Goal: Task Accomplishment & Management: Complete application form

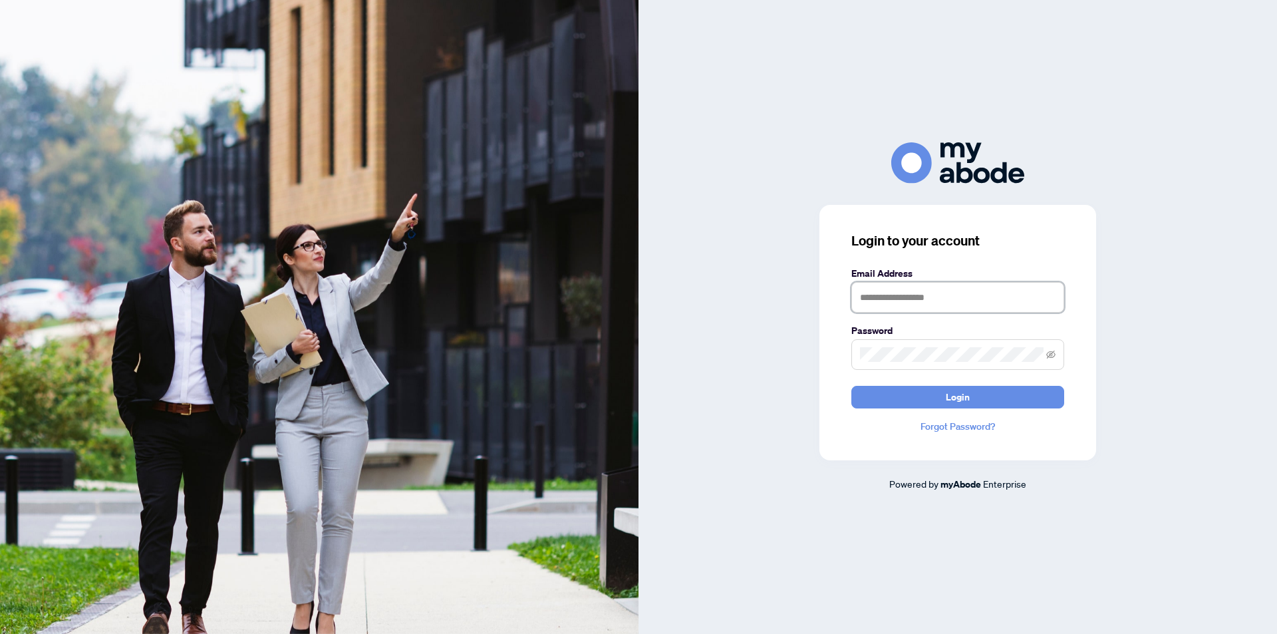
click at [908, 298] on input "text" at bounding box center [958, 297] width 213 height 31
type input "**********"
click at [942, 363] on span at bounding box center [958, 354] width 213 height 31
click at [1053, 355] on icon "eye-invisible" at bounding box center [1050, 354] width 9 height 9
click at [961, 390] on span "Login" at bounding box center [958, 397] width 24 height 21
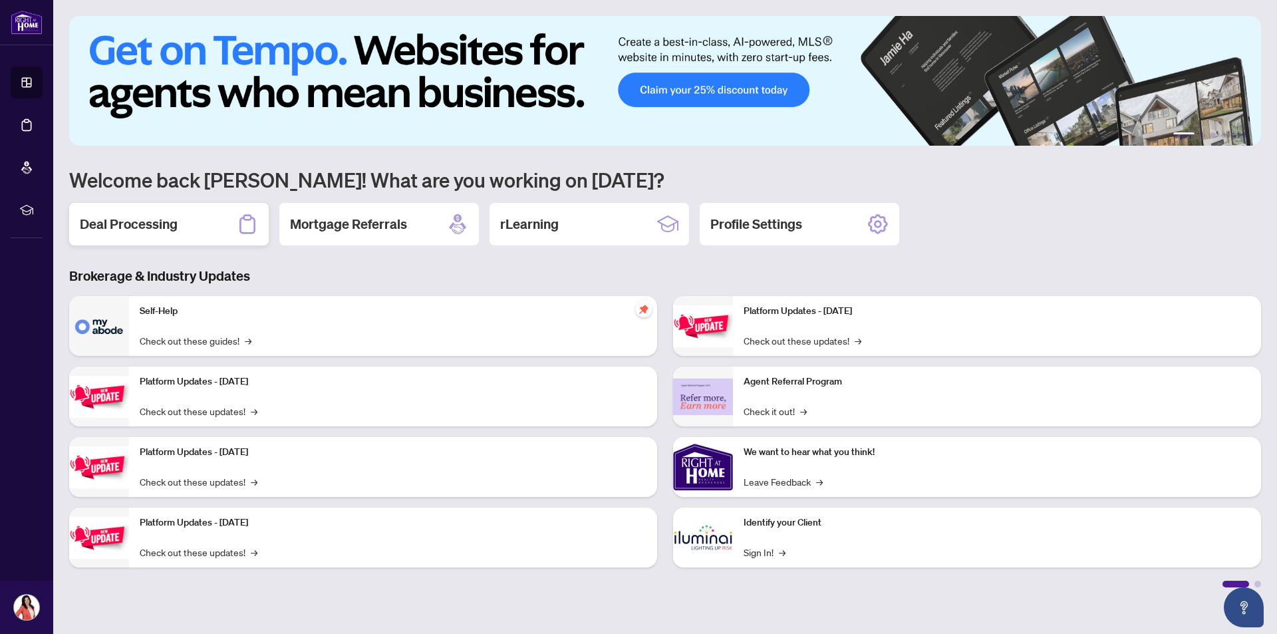
click at [233, 226] on div "Deal Processing" at bounding box center [169, 224] width 200 height 43
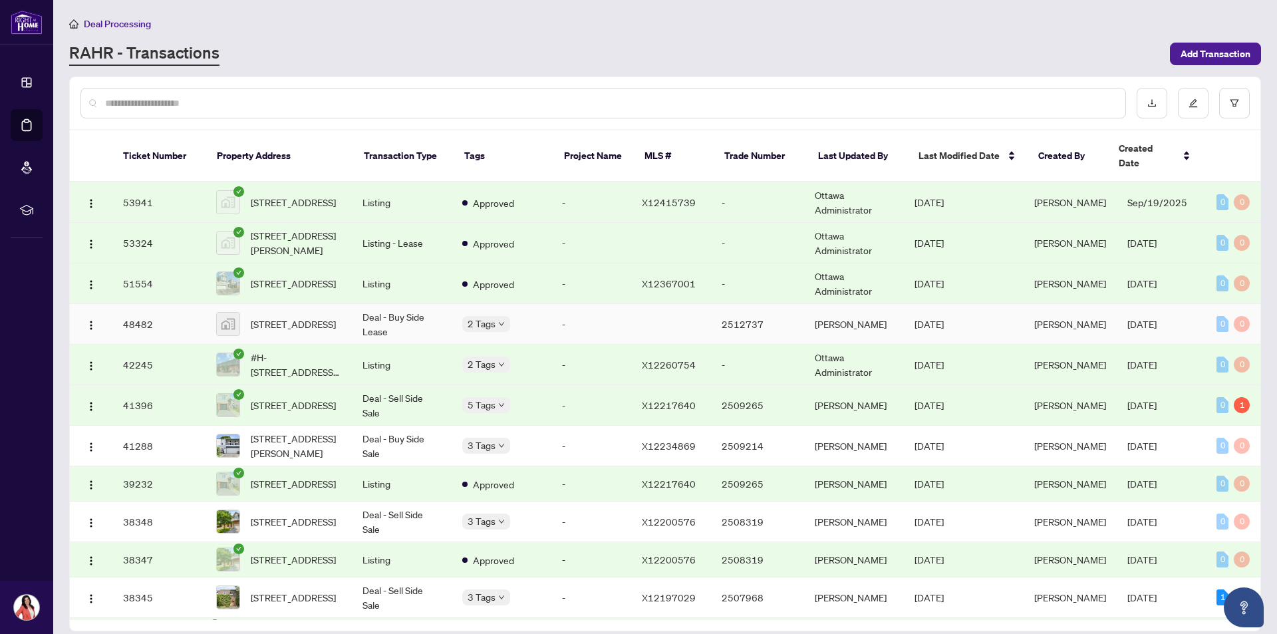
click at [491, 309] on body "Dashboard Deal Processing Mortgage Referrals rLearning [PERSON_NAME] [EMAIL_ADD…" at bounding box center [638, 317] width 1277 height 634
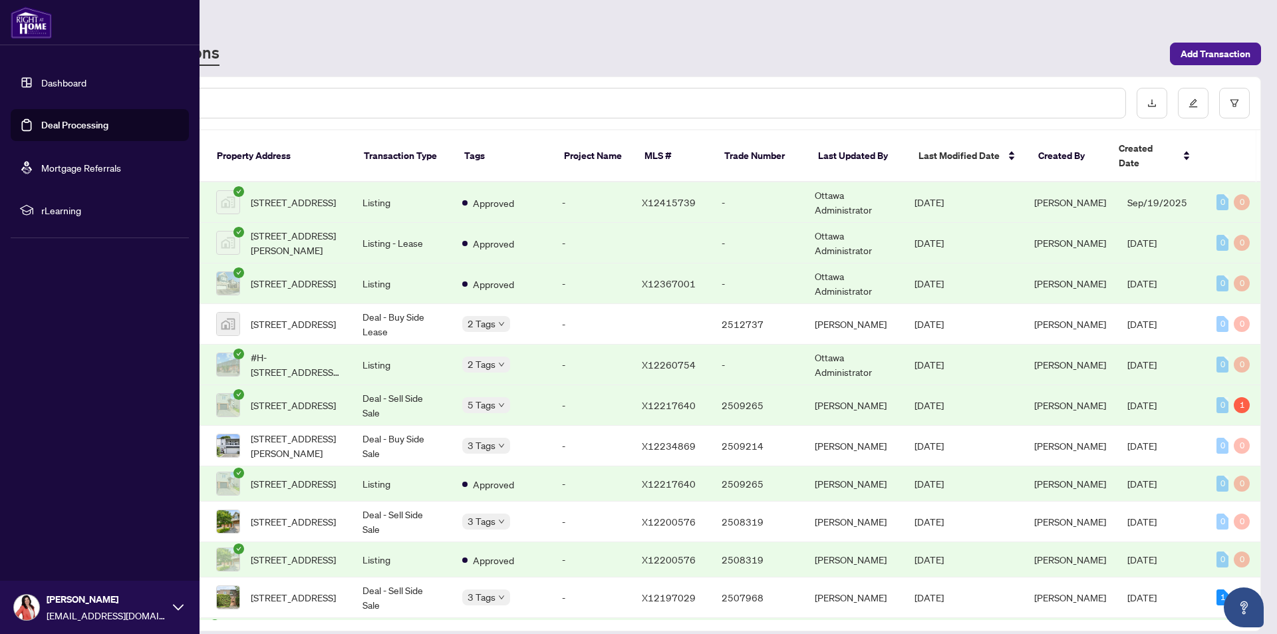
click at [75, 126] on link "Deal Processing" at bounding box center [74, 125] width 67 height 12
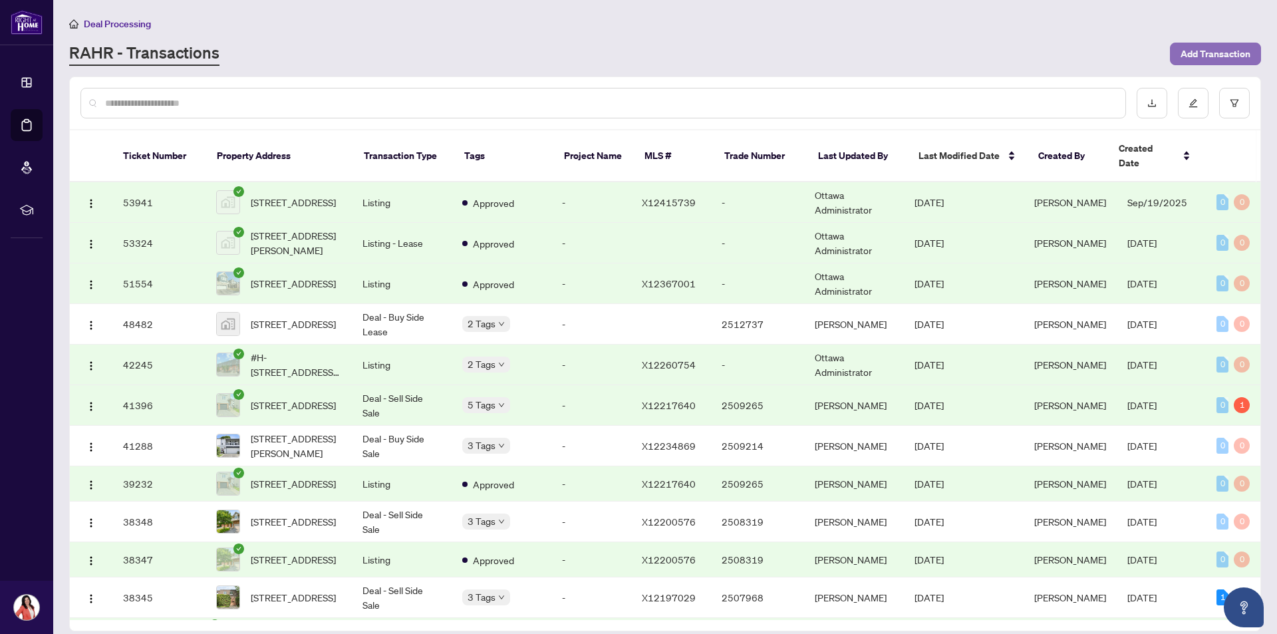
click at [1196, 53] on span "Add Transaction" at bounding box center [1216, 53] width 70 height 21
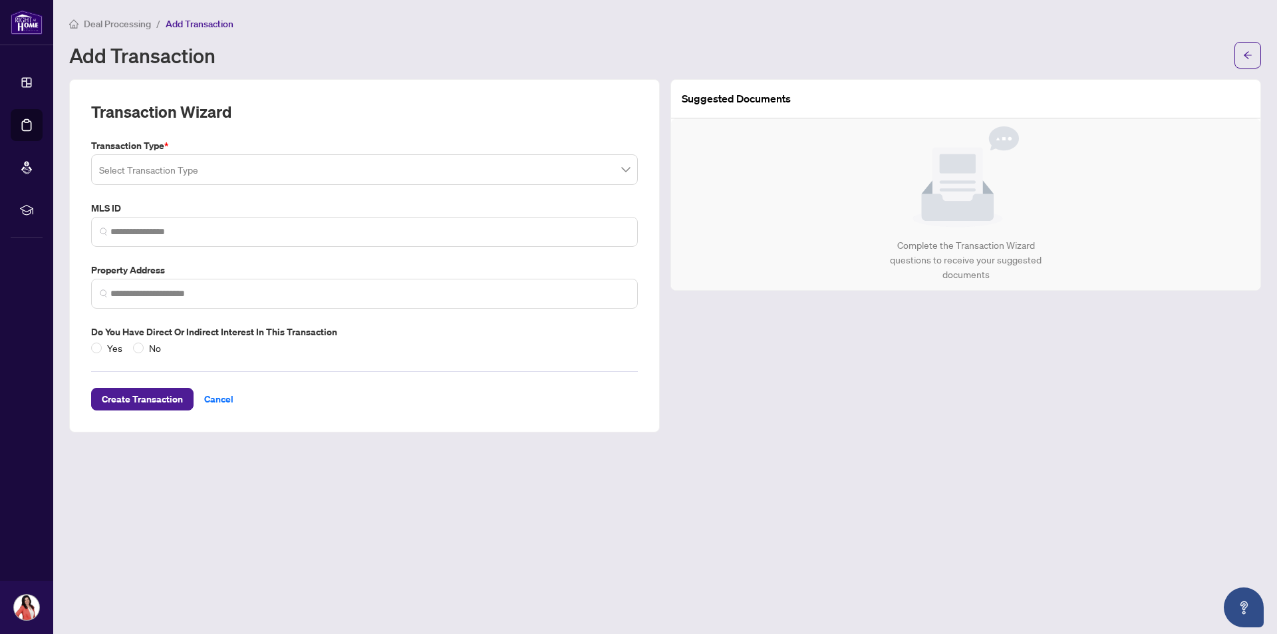
click at [233, 172] on input "search" at bounding box center [358, 171] width 519 height 29
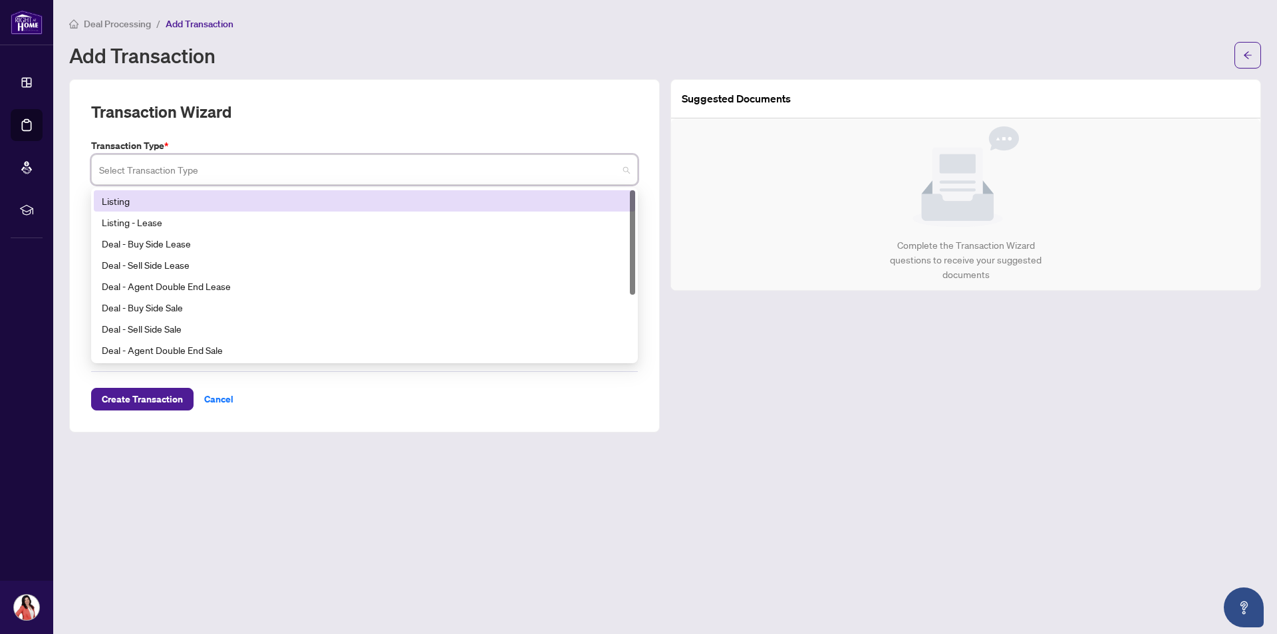
click at [152, 200] on div "Listing" at bounding box center [365, 201] width 526 height 15
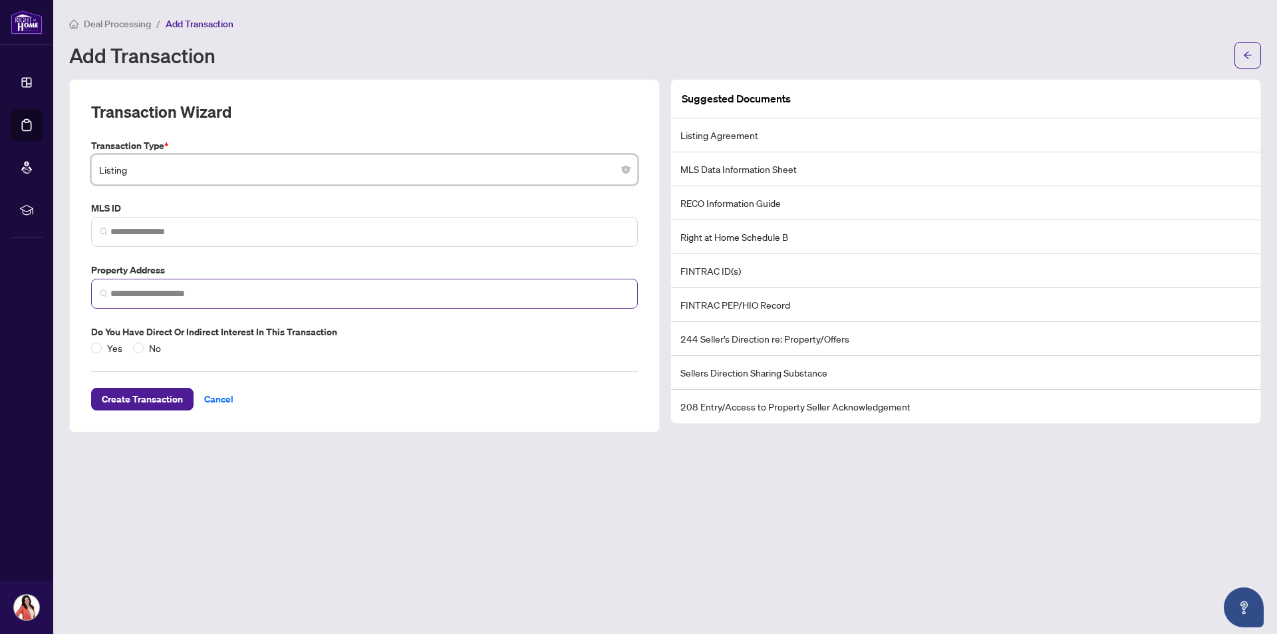
click at [172, 285] on span at bounding box center [364, 294] width 547 height 30
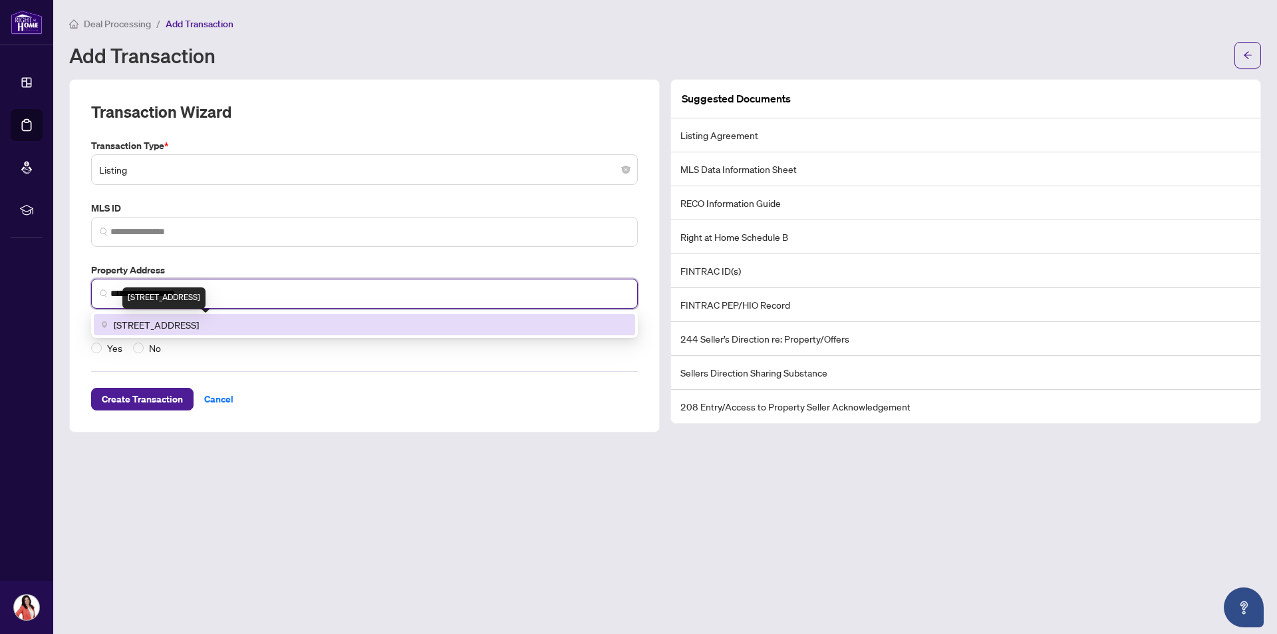
click at [166, 326] on span "24 Manhattan Crescent, Ottawa, ON, Canada" at bounding box center [156, 324] width 85 height 15
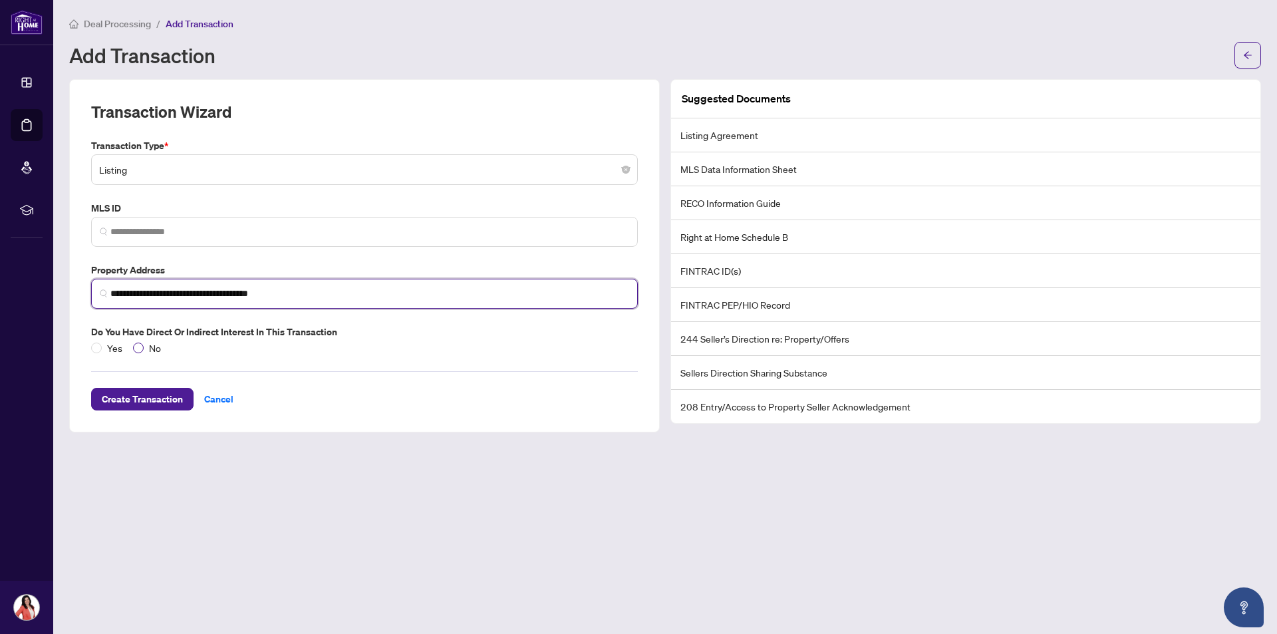
type input "**********"
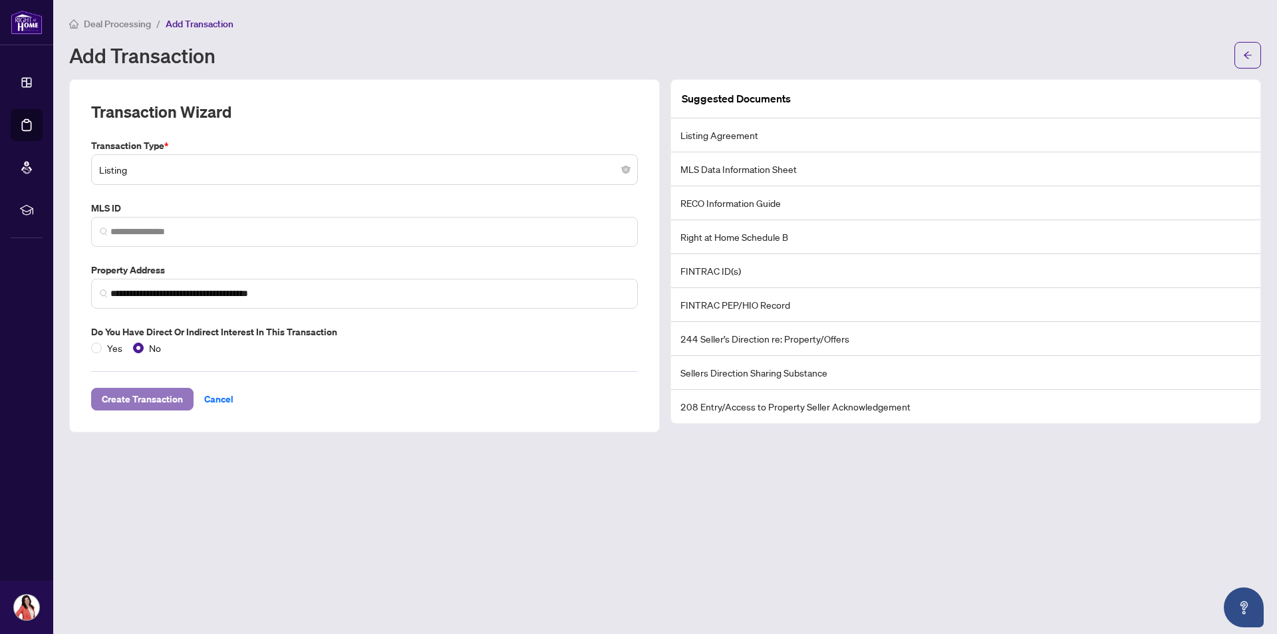
click at [136, 402] on span "Create Transaction" at bounding box center [142, 399] width 81 height 21
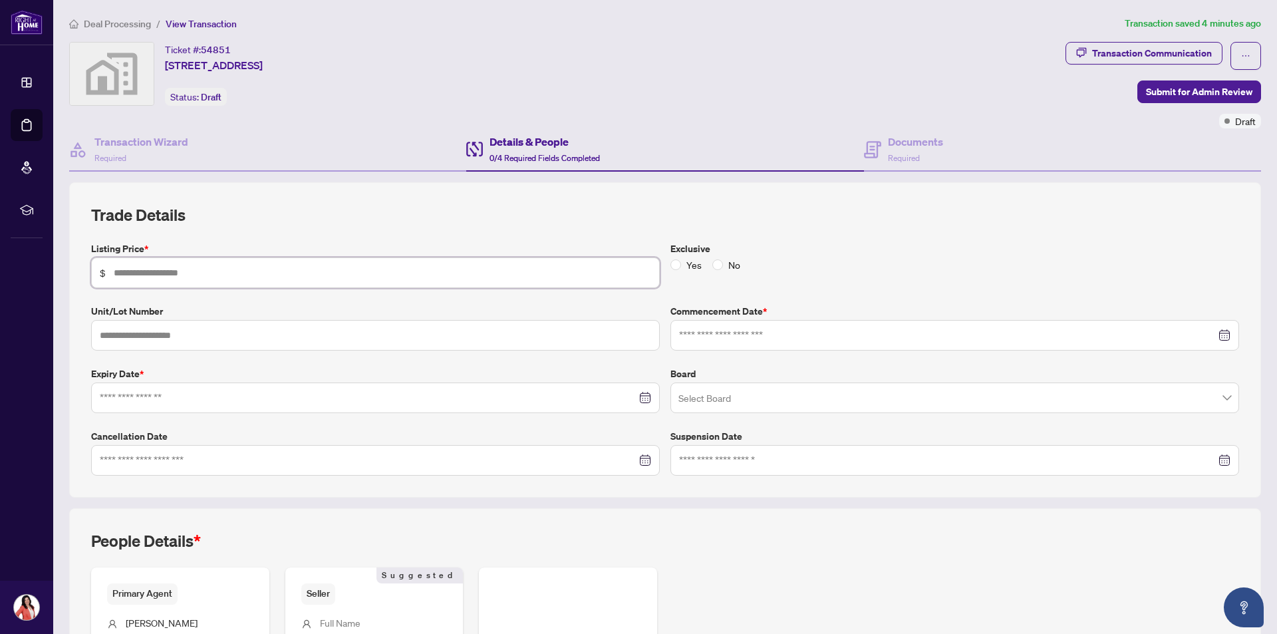
click at [164, 274] on input "text" at bounding box center [383, 272] width 538 height 15
type input "*******"
click at [907, 345] on div at bounding box center [955, 335] width 569 height 31
click at [919, 339] on input at bounding box center [947, 335] width 537 height 15
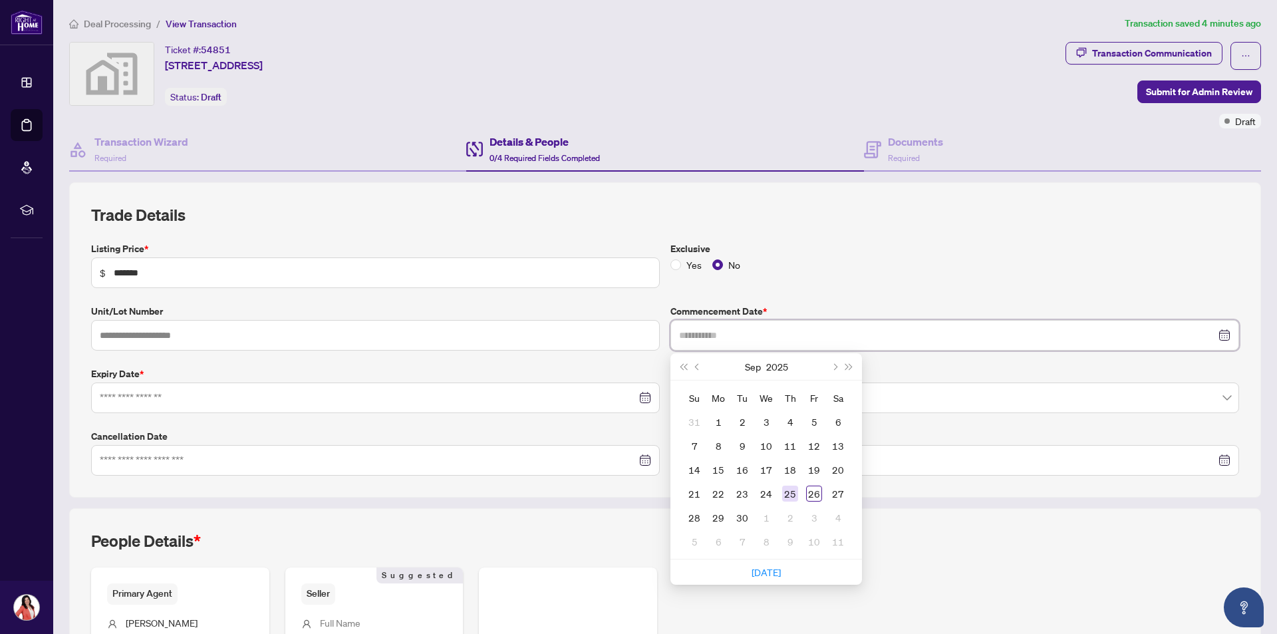
type input "**********"
click at [786, 494] on div "25" at bounding box center [790, 494] width 16 height 16
click at [217, 404] on input at bounding box center [368, 398] width 537 height 15
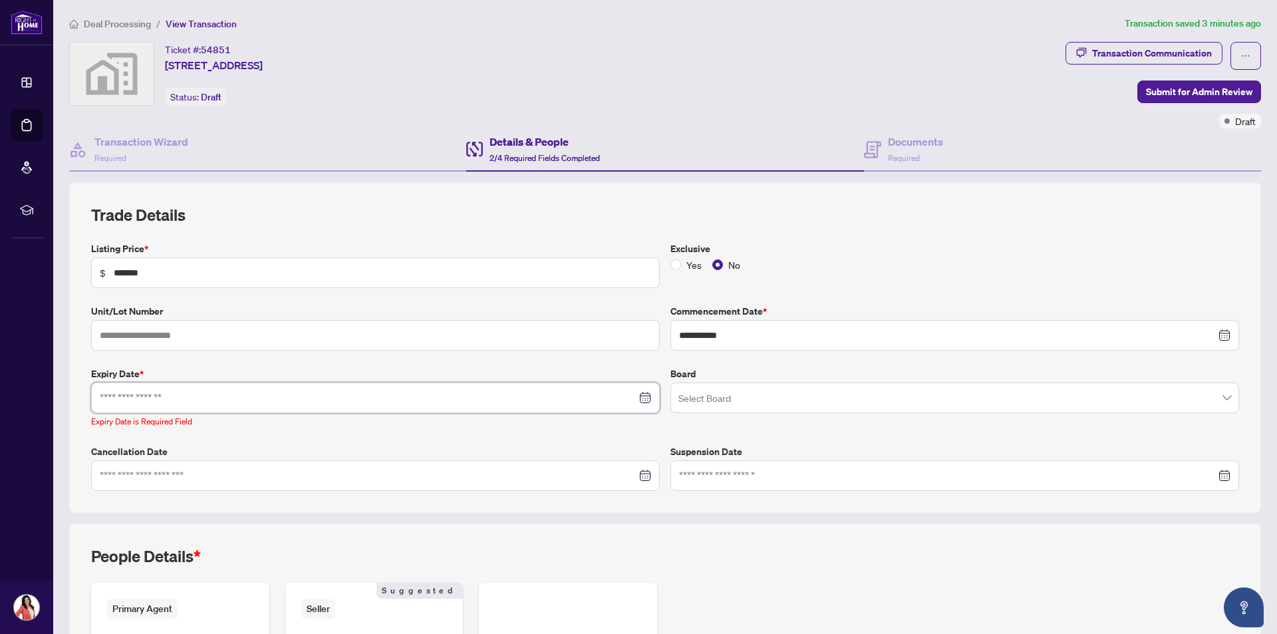
click at [638, 399] on div at bounding box center [376, 398] width 552 height 15
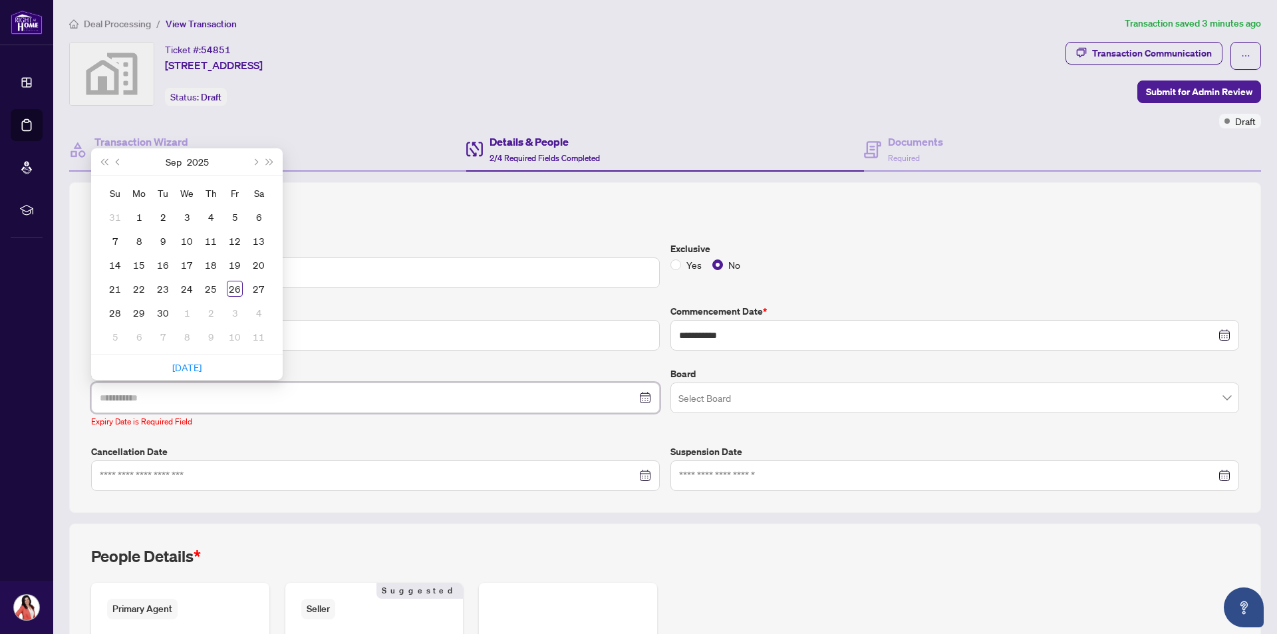
type input "**********"
click at [255, 161] on span "Next month (PageDown)" at bounding box center [254, 161] width 7 height 7
click at [254, 161] on span "Next month (PageDown)" at bounding box center [254, 161] width 7 height 7
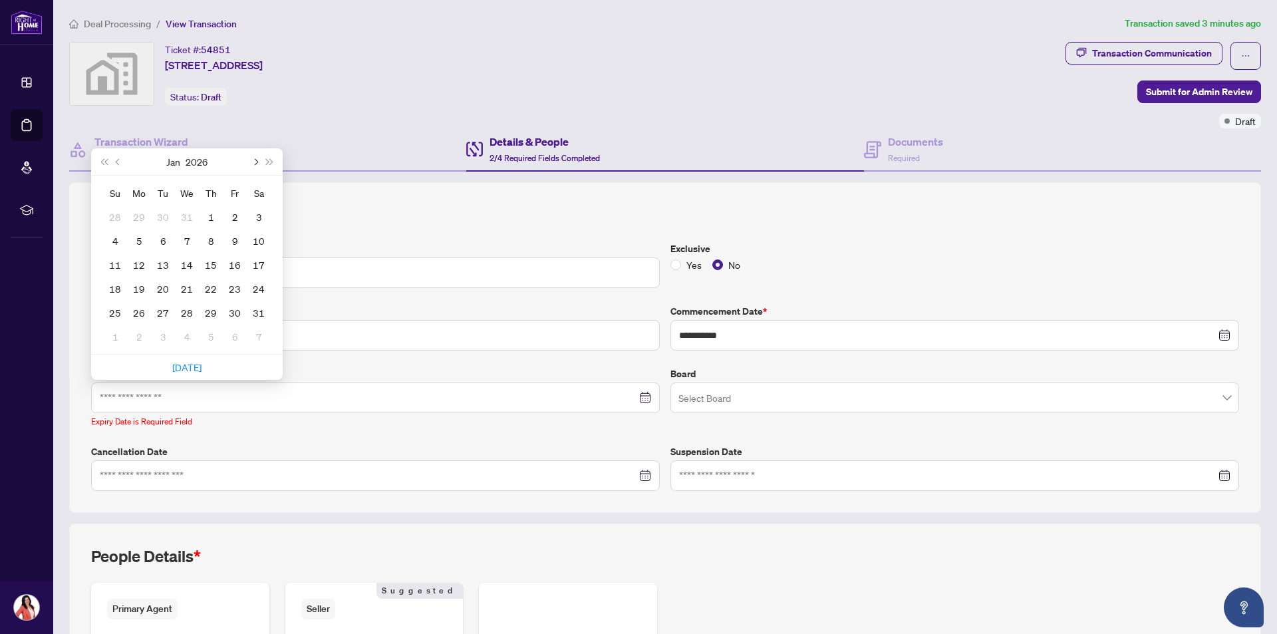
click at [254, 161] on span "Next month (PageDown)" at bounding box center [254, 161] width 7 height 7
type input "**********"
click at [212, 269] on div "19" at bounding box center [211, 265] width 16 height 16
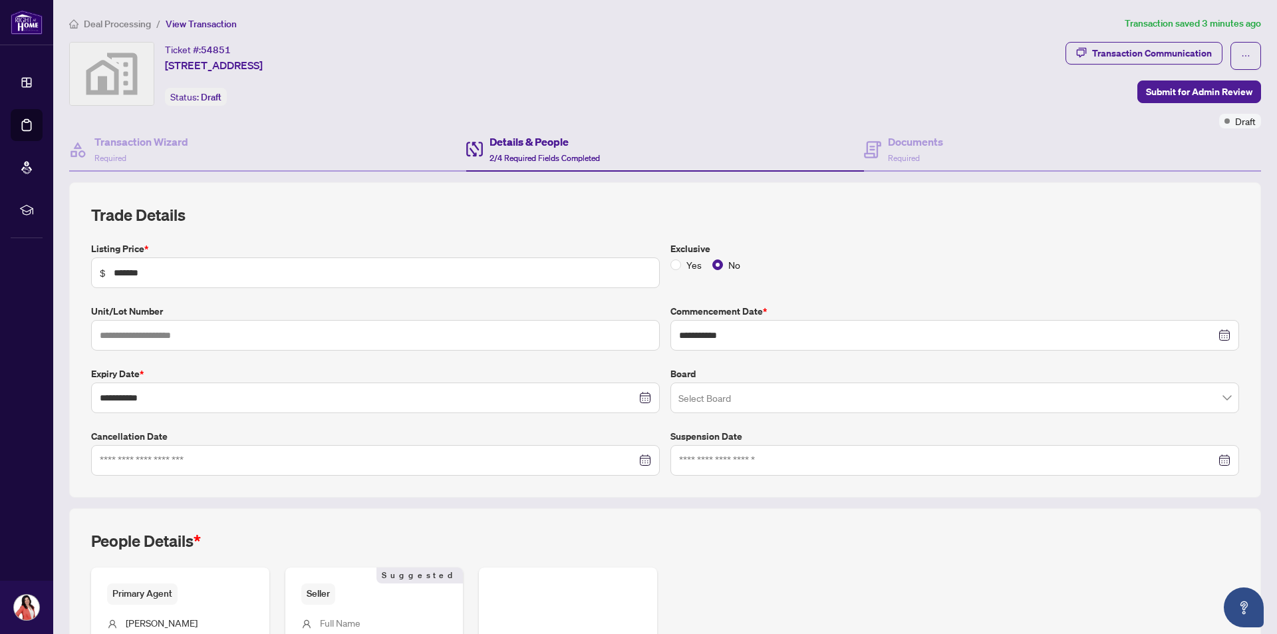
click at [702, 404] on input "search" at bounding box center [949, 399] width 541 height 29
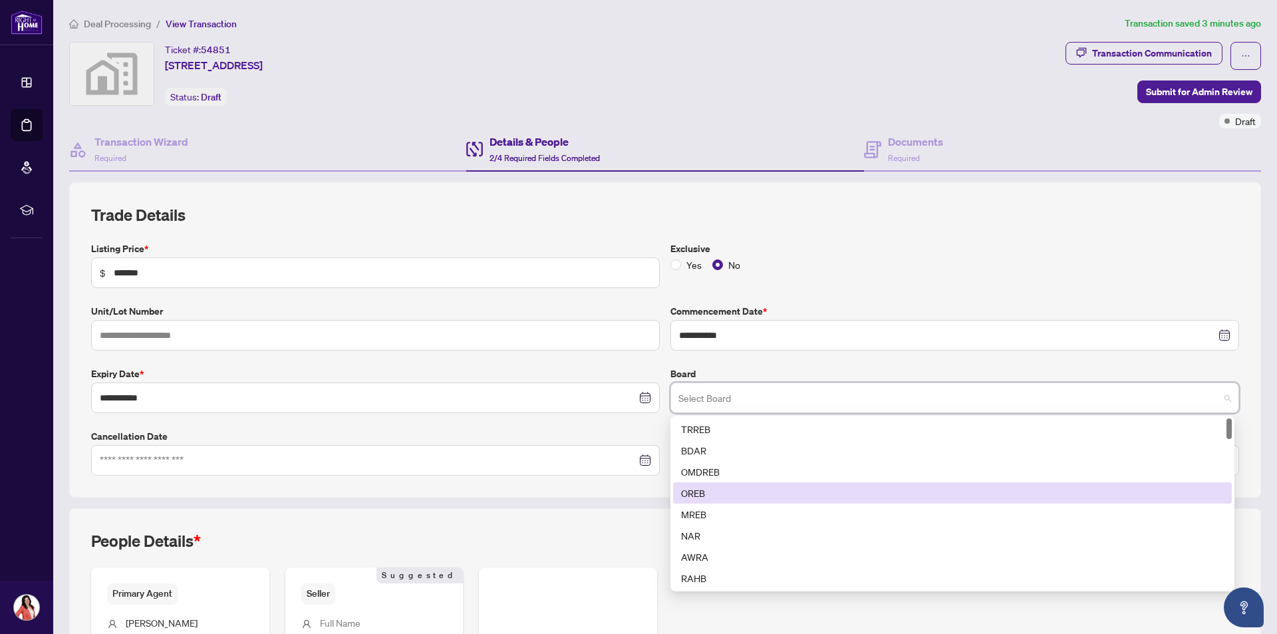
click at [708, 490] on div "OREB" at bounding box center [952, 493] width 543 height 15
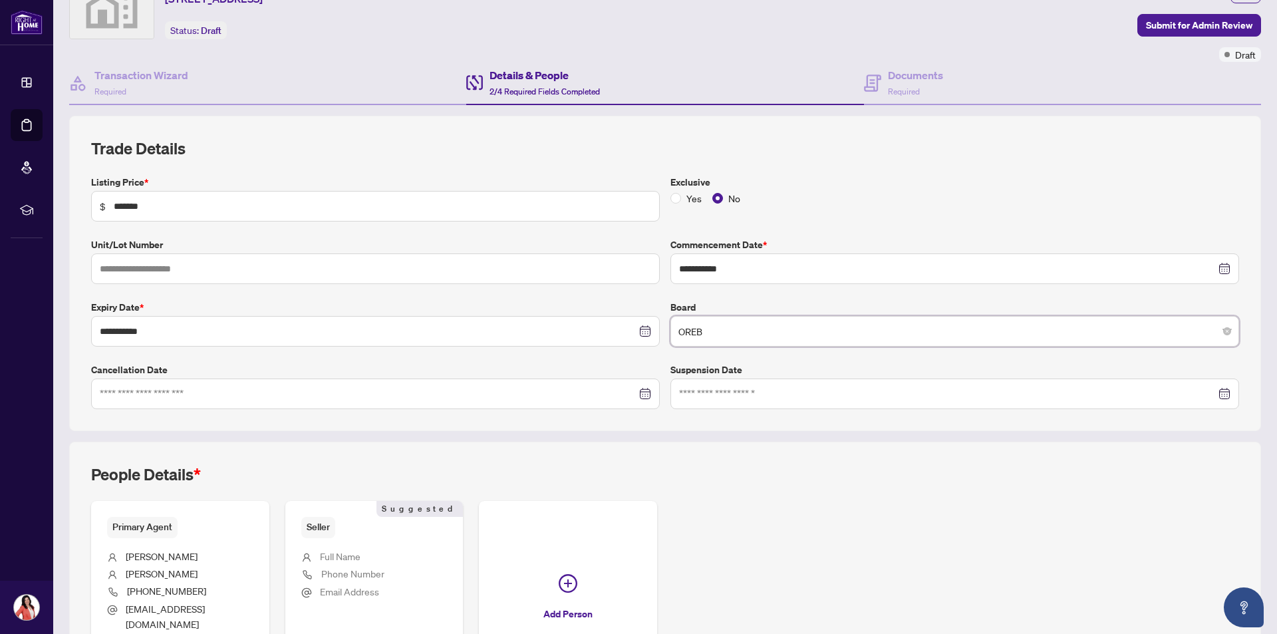
scroll to position [187, 0]
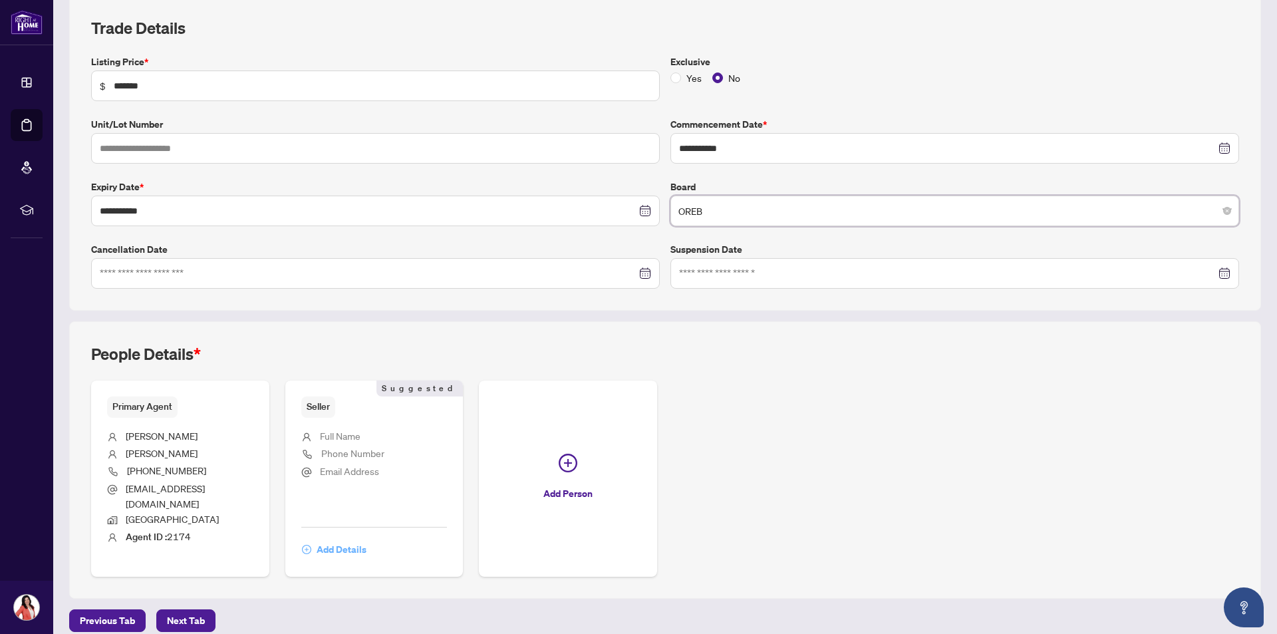
click at [340, 539] on span "Add Details" at bounding box center [342, 549] width 50 height 21
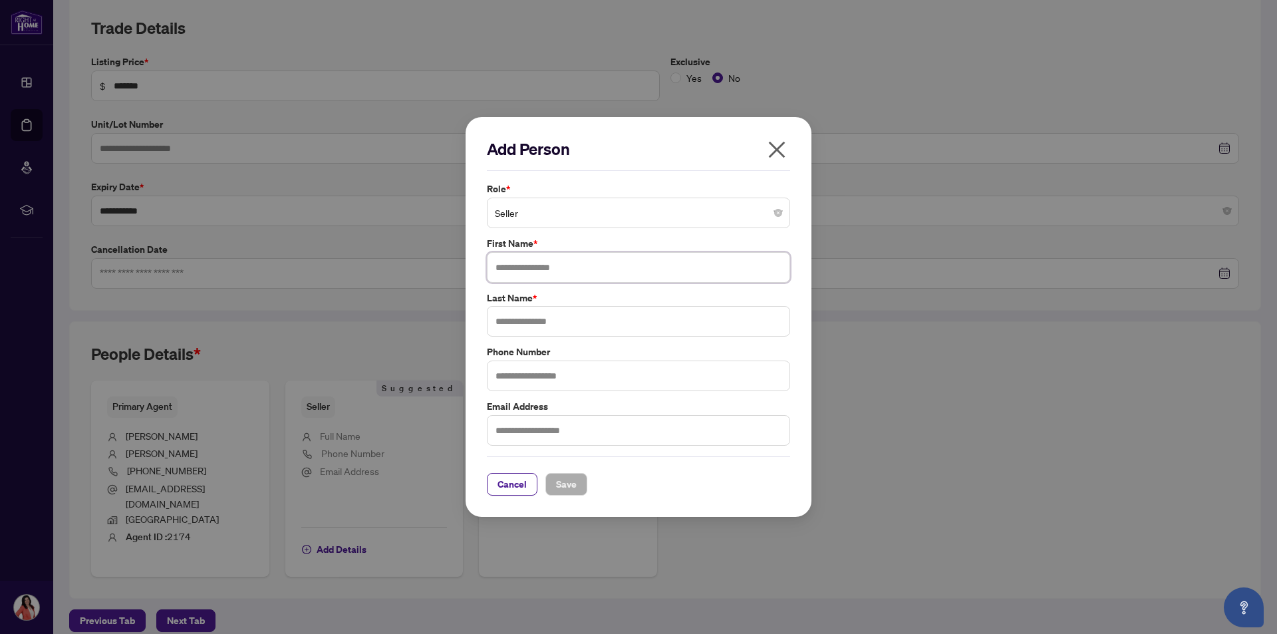
click at [548, 265] on input "text" at bounding box center [638, 267] width 303 height 31
type input "****"
click at [591, 325] on input "text" at bounding box center [638, 321] width 303 height 31
type input "********"
click at [554, 489] on button "Save" at bounding box center [567, 484] width 42 height 23
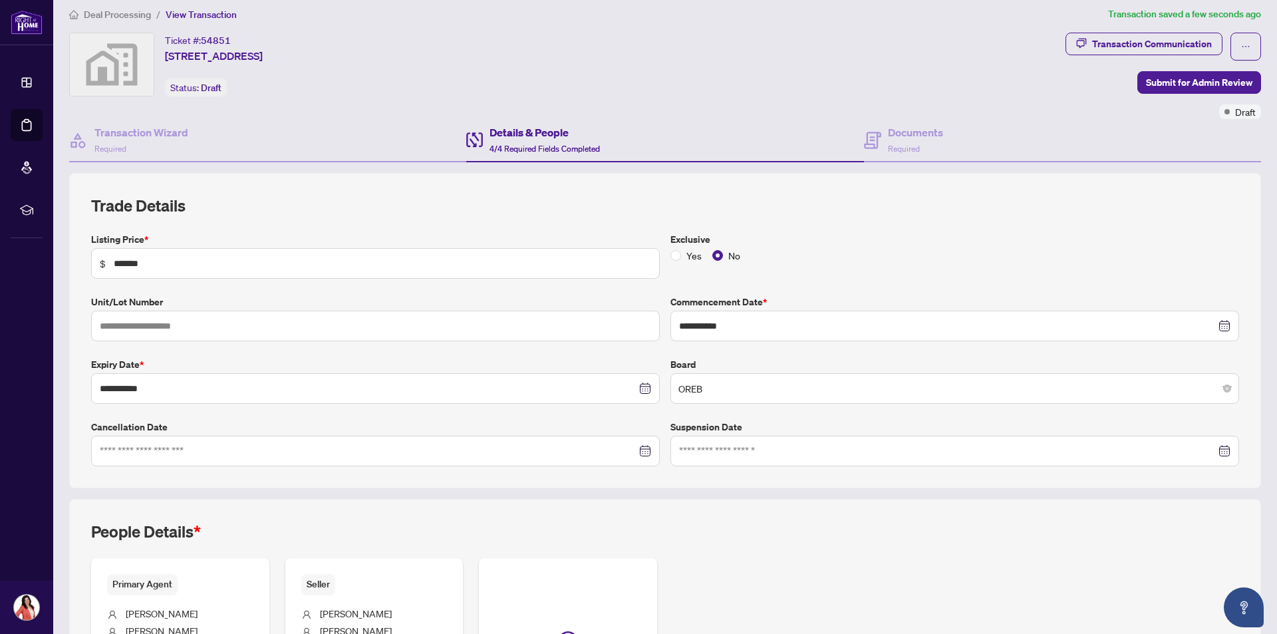
scroll to position [0, 0]
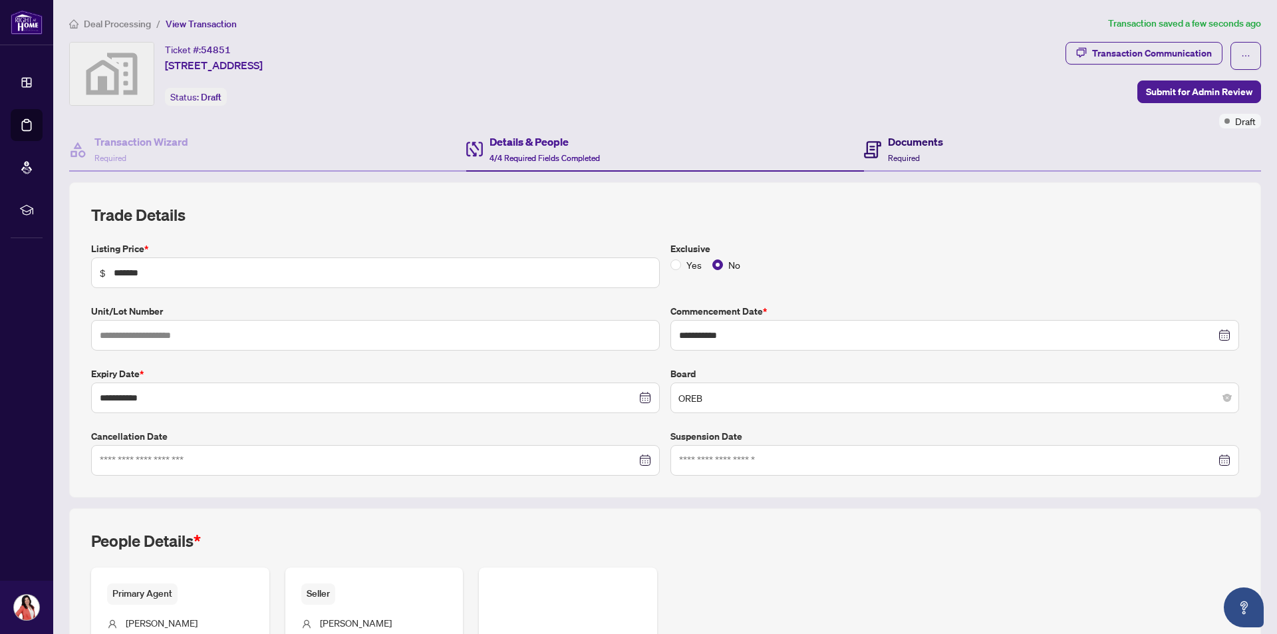
click at [905, 144] on h4 "Documents" at bounding box center [915, 142] width 55 height 16
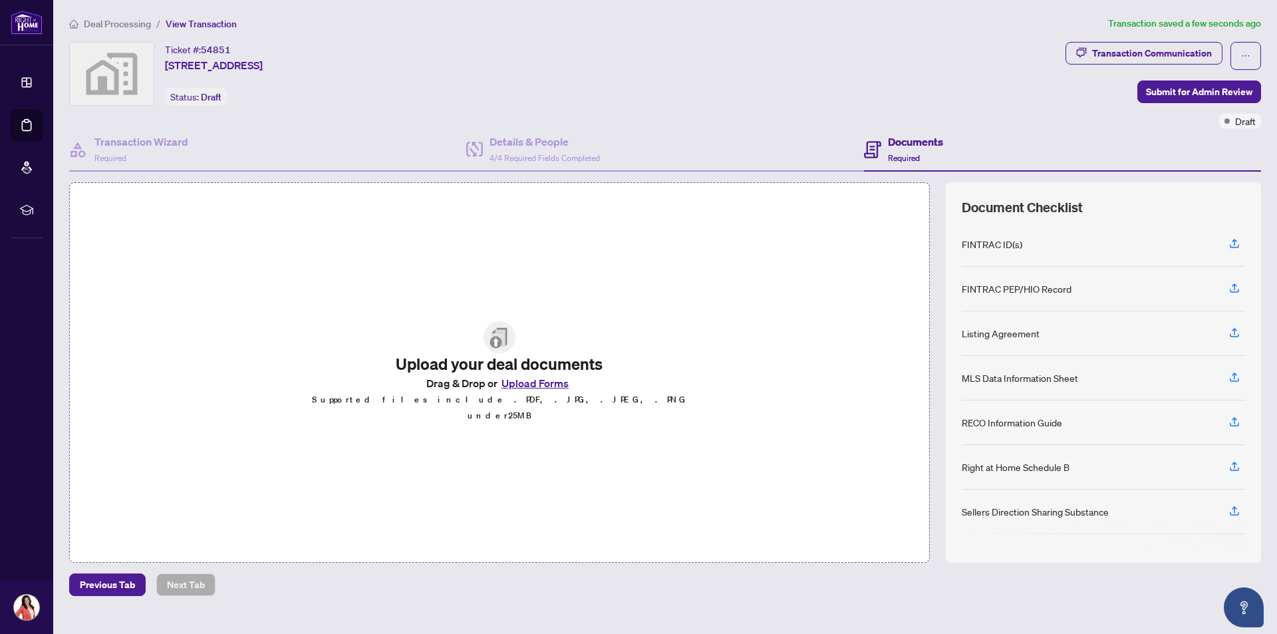
click at [495, 350] on img at bounding box center [500, 337] width 32 height 32
click at [518, 391] on button "Upload Forms" at bounding box center [535, 383] width 75 height 17
click at [516, 391] on button "Upload Forms" at bounding box center [535, 383] width 75 height 17
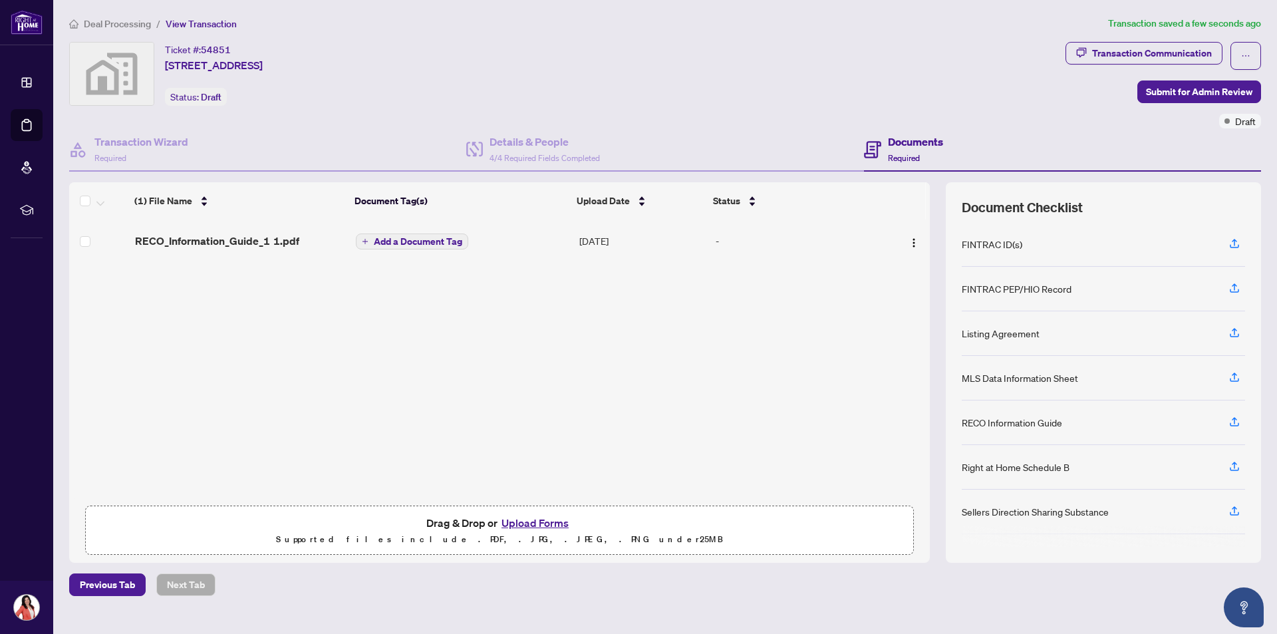
click at [542, 523] on button "Upload Forms" at bounding box center [535, 522] width 75 height 17
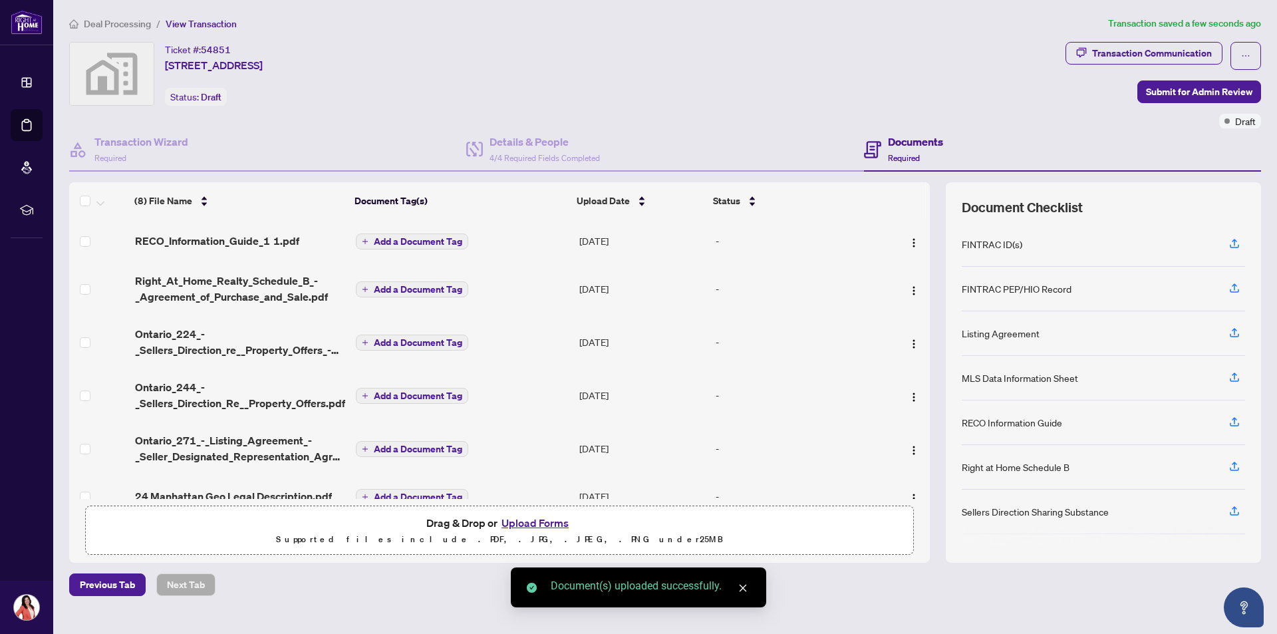
click at [391, 239] on span "Add a Document Tag" at bounding box center [418, 241] width 88 height 9
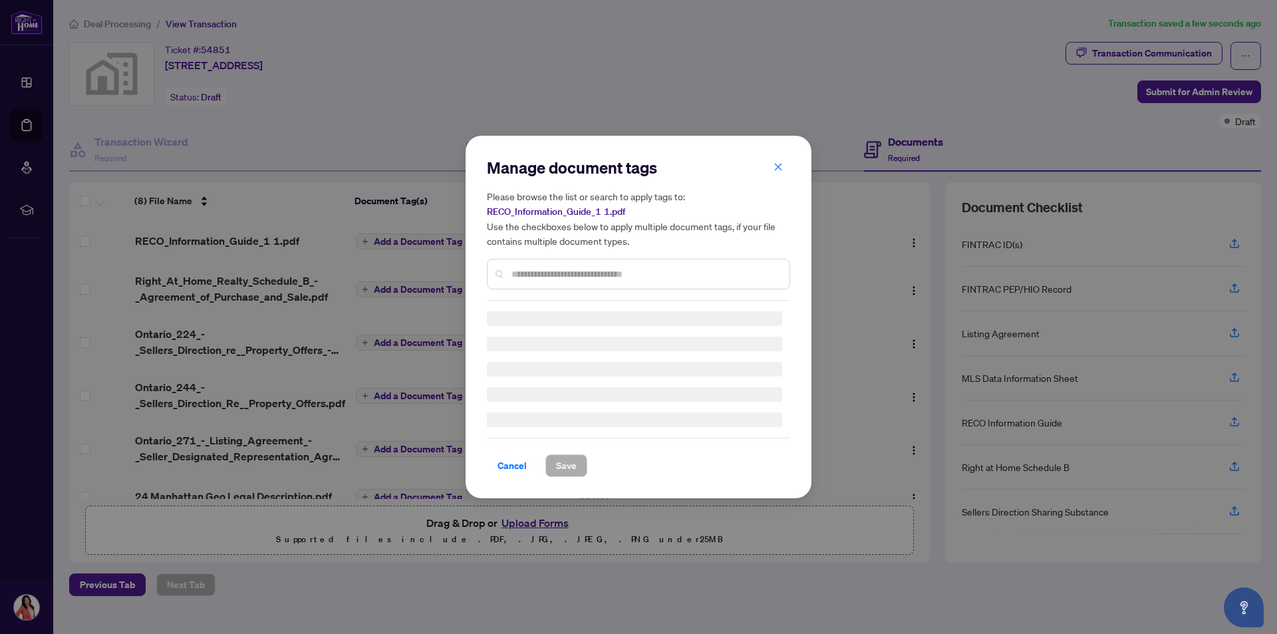
click at [569, 272] on div "Manage document tags Please browse the list or search to apply tags to: RECO_In…" at bounding box center [638, 229] width 303 height 144
click at [640, 282] on div "Manage document tags Please browse the list or search to apply tags to: RECO_In…" at bounding box center [638, 317] width 303 height 320
click at [510, 276] on div "Manage document tags Please browse the list or search to apply tags to: RECO_In…" at bounding box center [638, 317] width 303 height 320
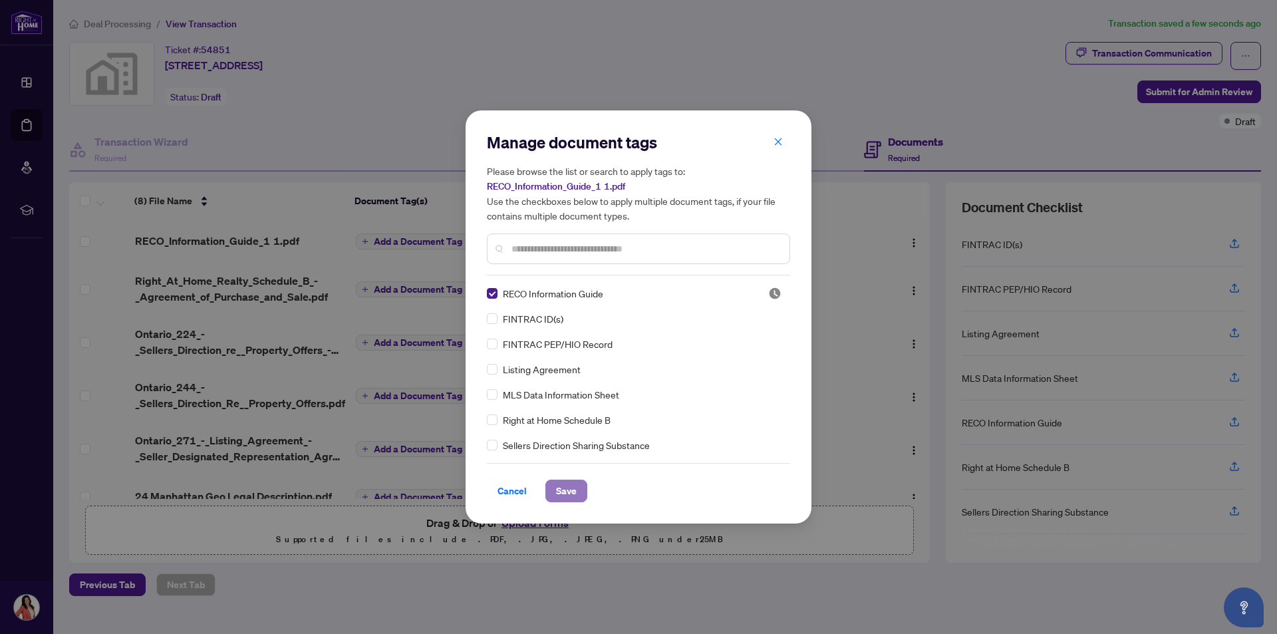
click at [561, 494] on span "Save" at bounding box center [566, 490] width 21 height 21
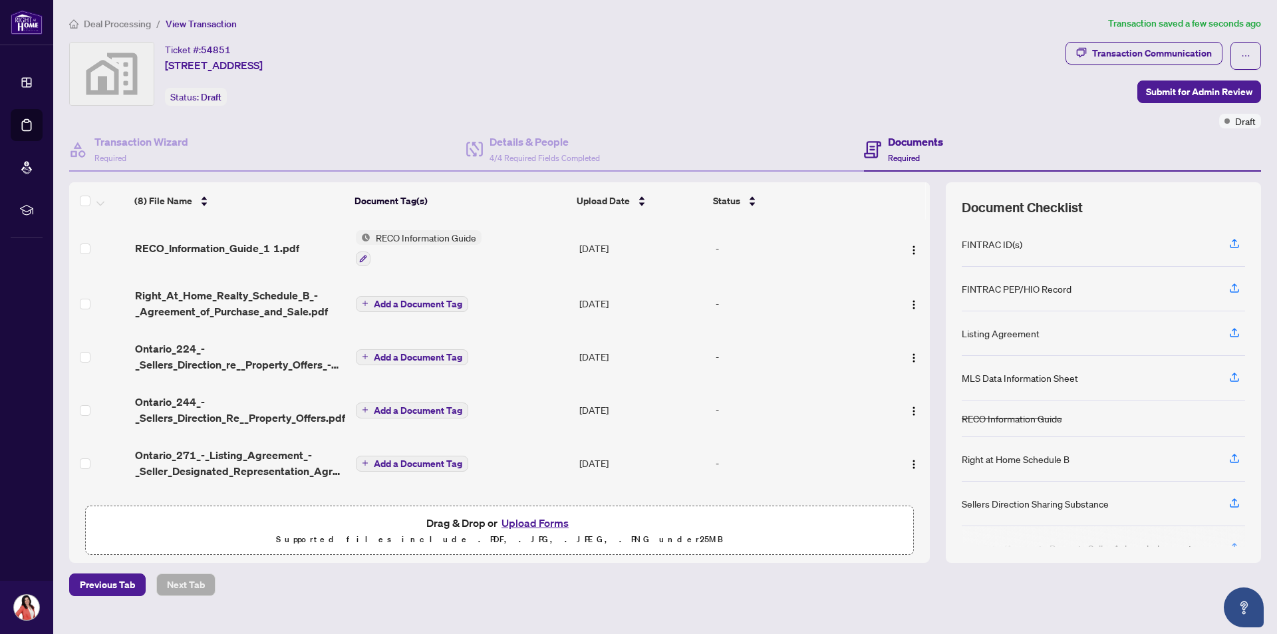
click at [412, 305] on span "Add a Document Tag" at bounding box center [418, 303] width 88 height 9
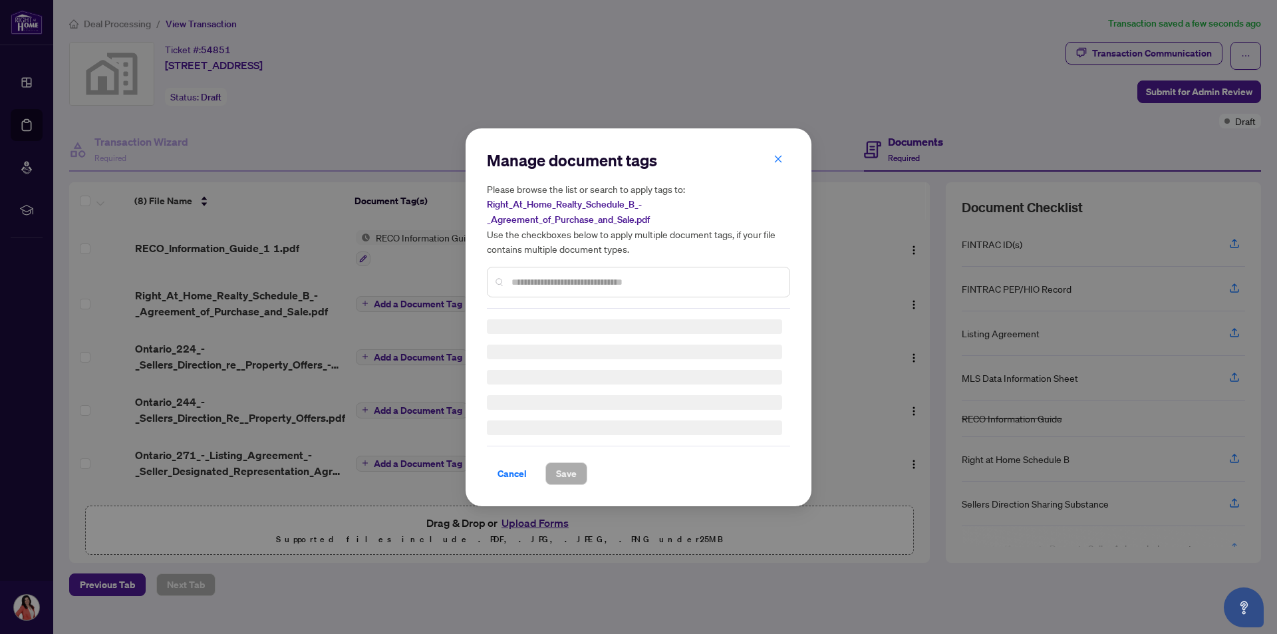
click at [597, 277] on div "Manage document tags Please browse the list or search to apply tags to: Right_A…" at bounding box center [638, 229] width 303 height 159
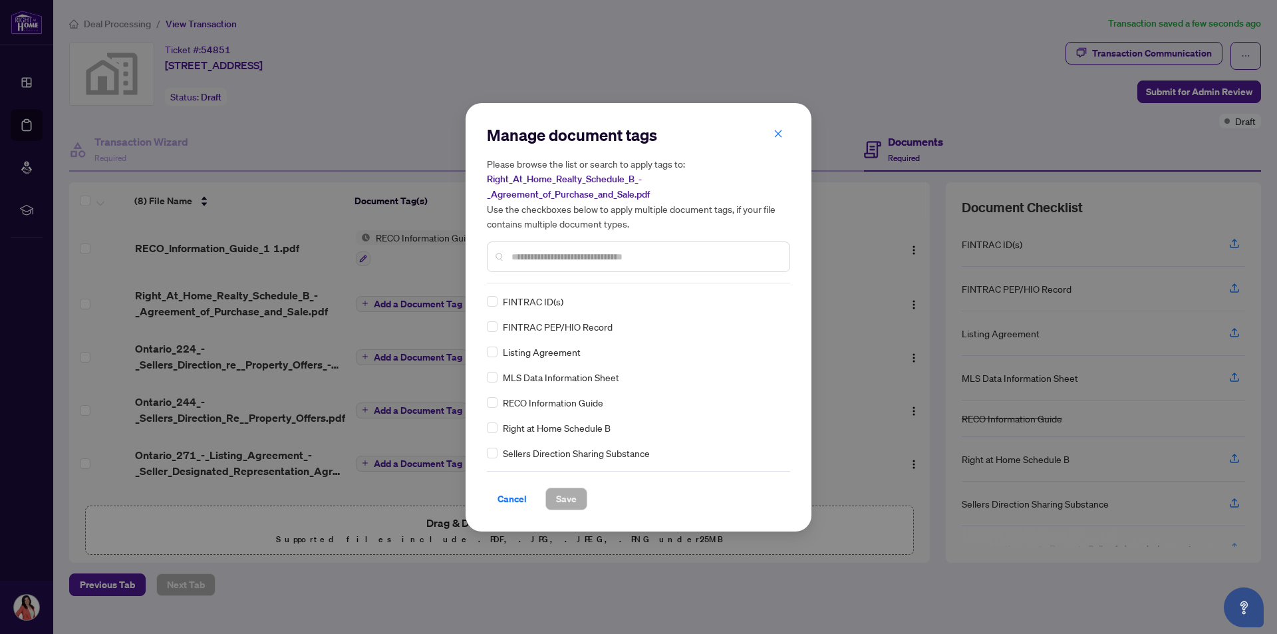
click at [576, 259] on input "text" at bounding box center [645, 256] width 267 height 15
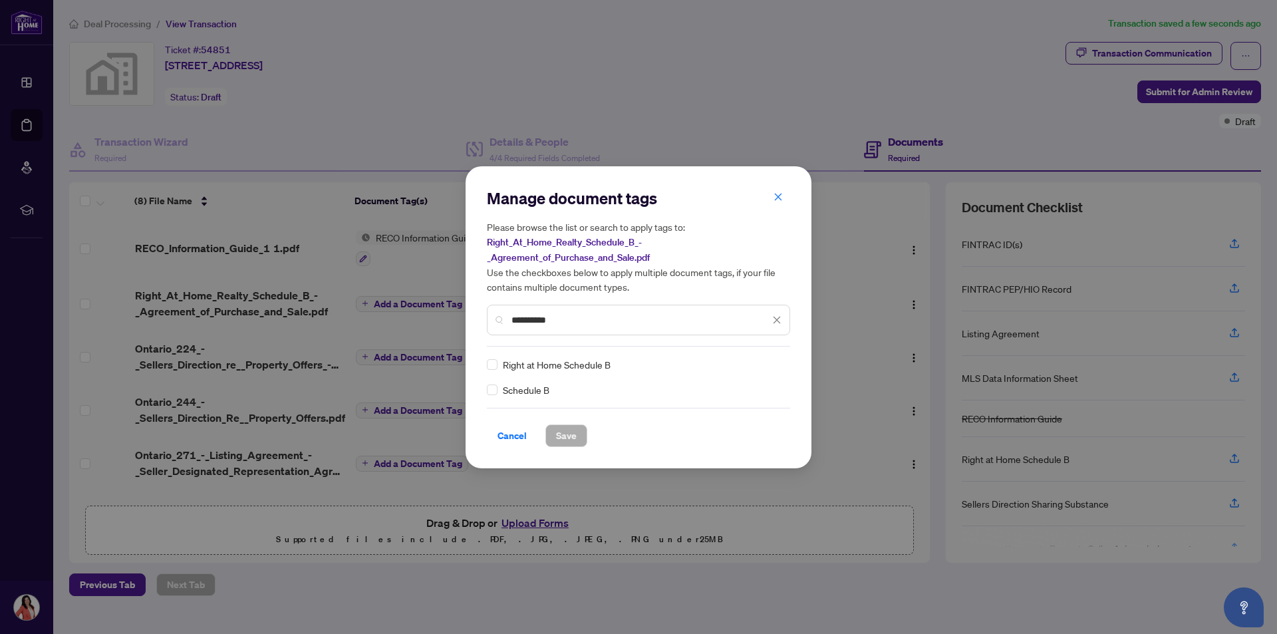
type input "**********"
click at [563, 432] on span "Save" at bounding box center [566, 435] width 21 height 21
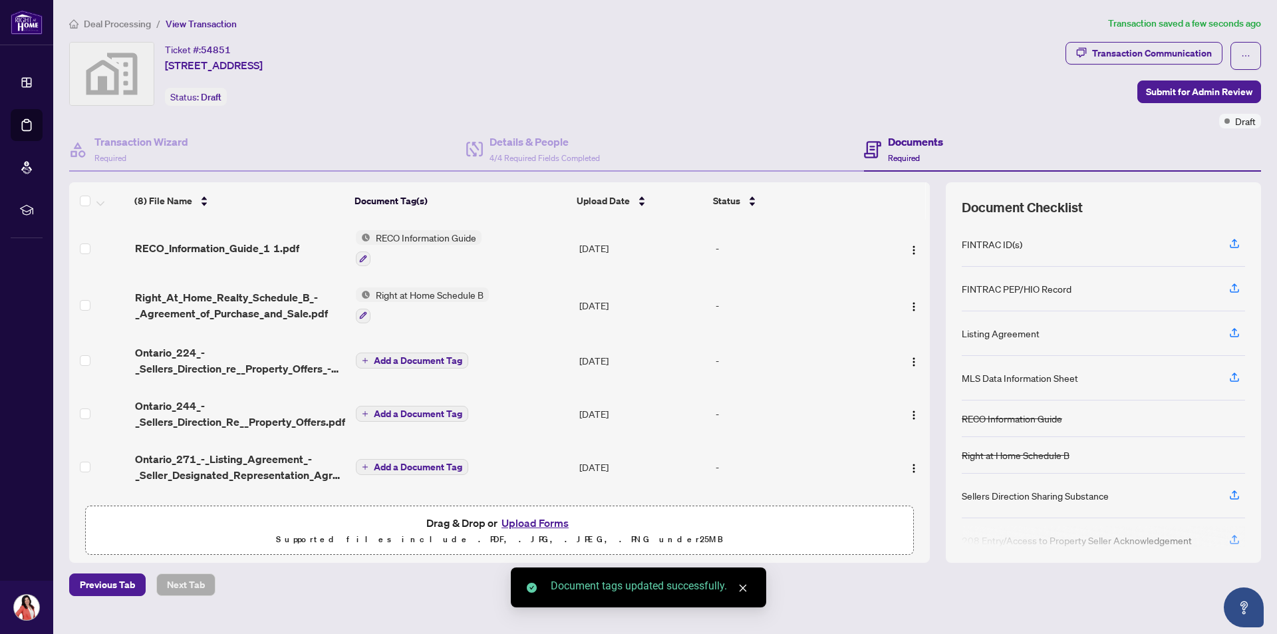
click at [412, 360] on span "Add a Document Tag" at bounding box center [418, 360] width 88 height 9
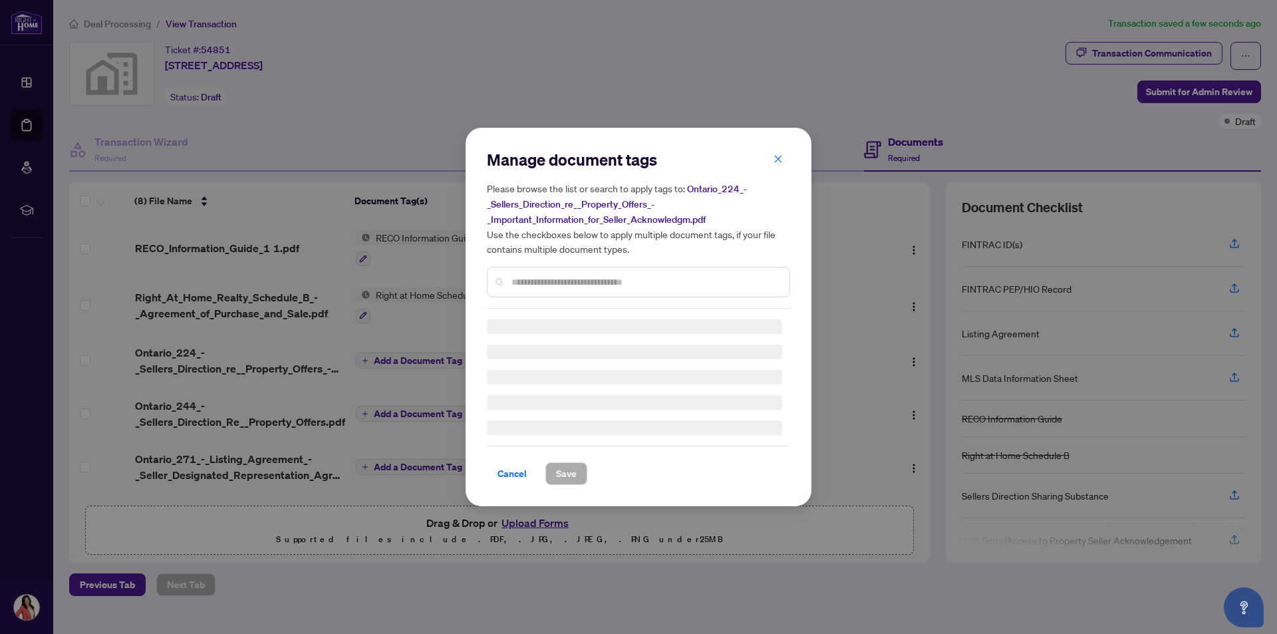
click at [553, 281] on div "Manage document tags Please browse the list or search to apply tags to: Ontario…" at bounding box center [638, 229] width 303 height 160
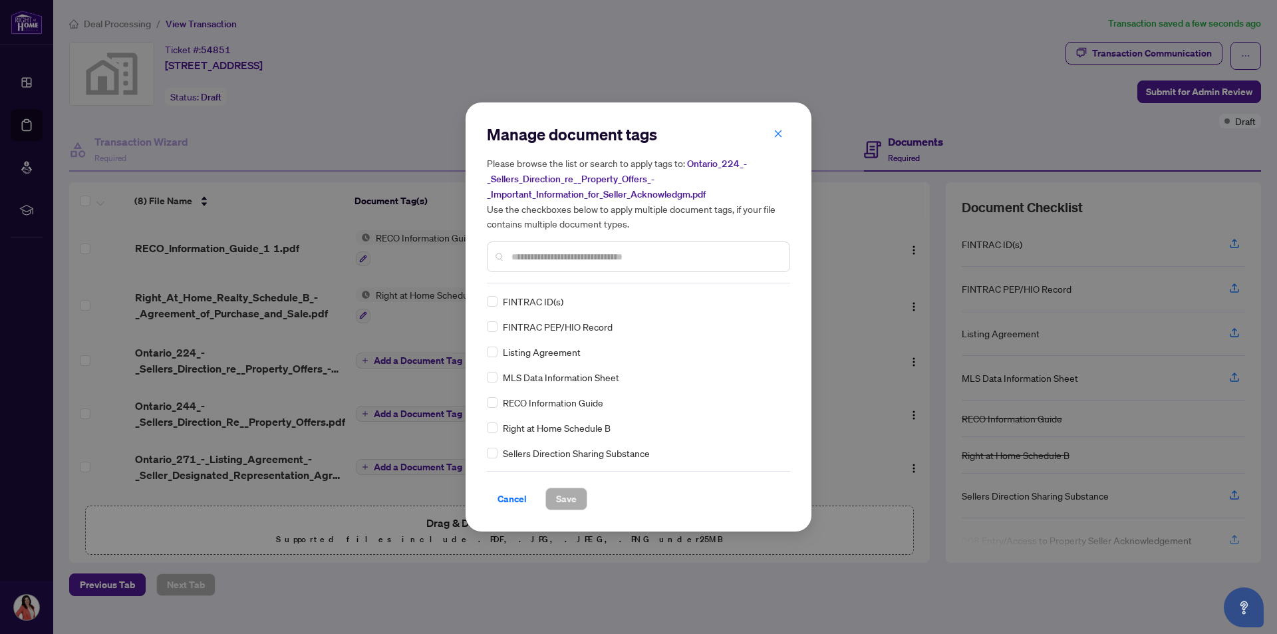
click at [577, 258] on input "text" at bounding box center [645, 256] width 267 height 15
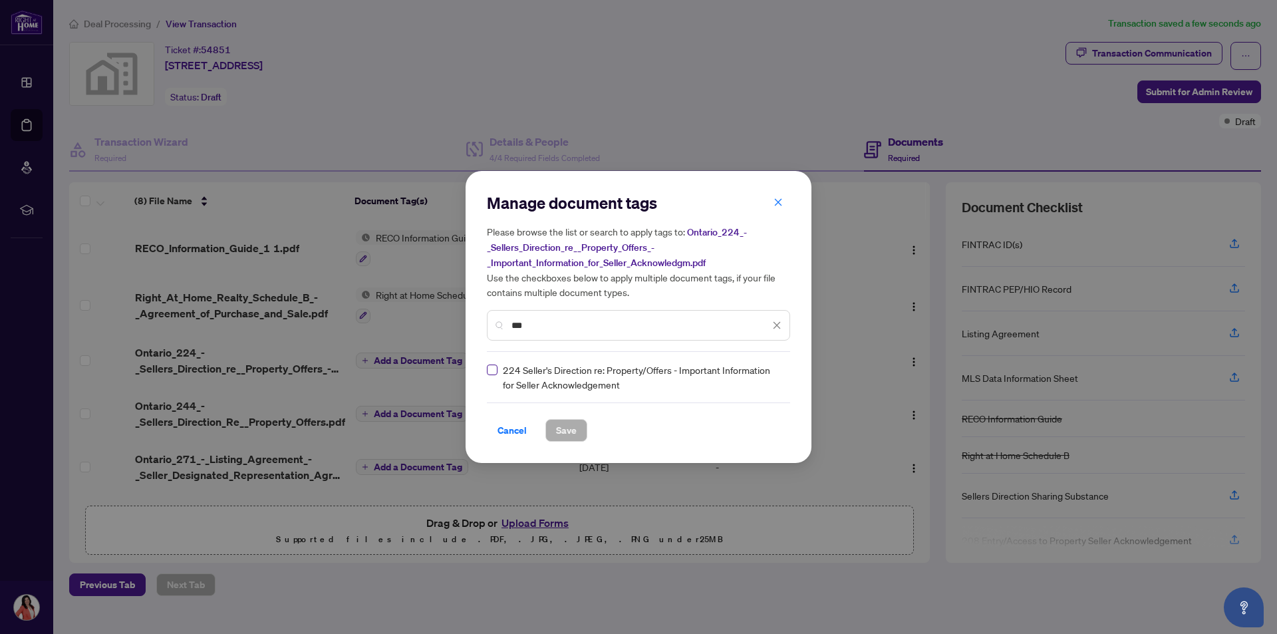
type input "***"
click at [570, 431] on span "Save" at bounding box center [566, 430] width 21 height 21
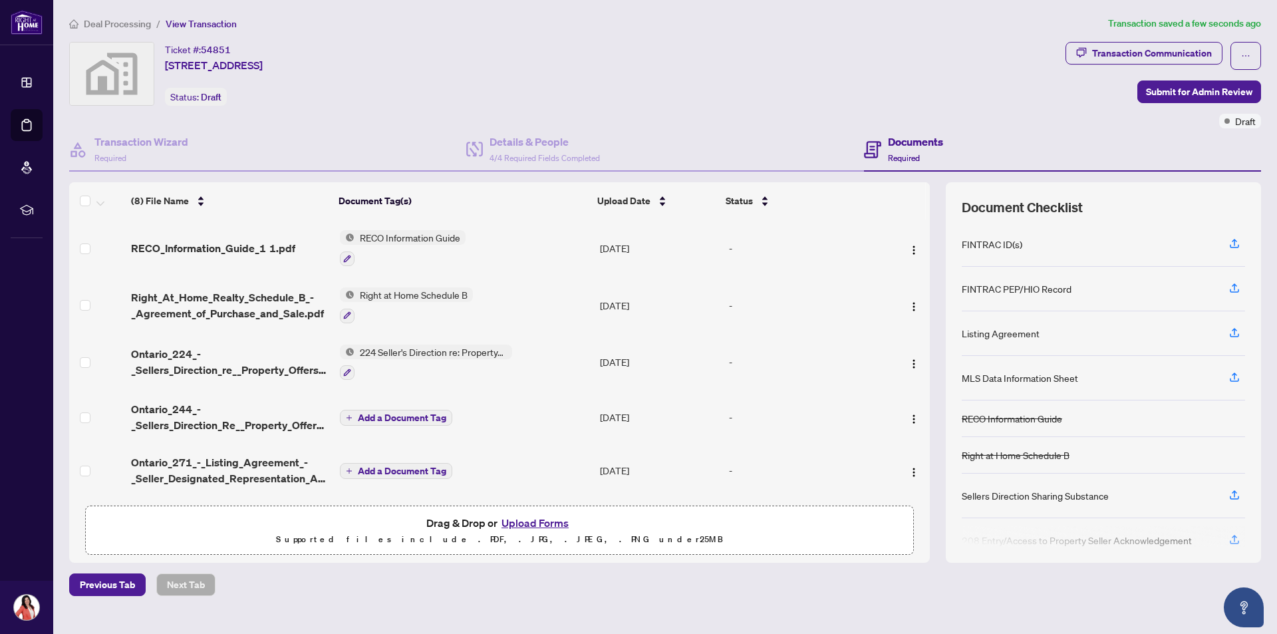
click at [382, 414] on span "Add a Document Tag" at bounding box center [402, 417] width 88 height 9
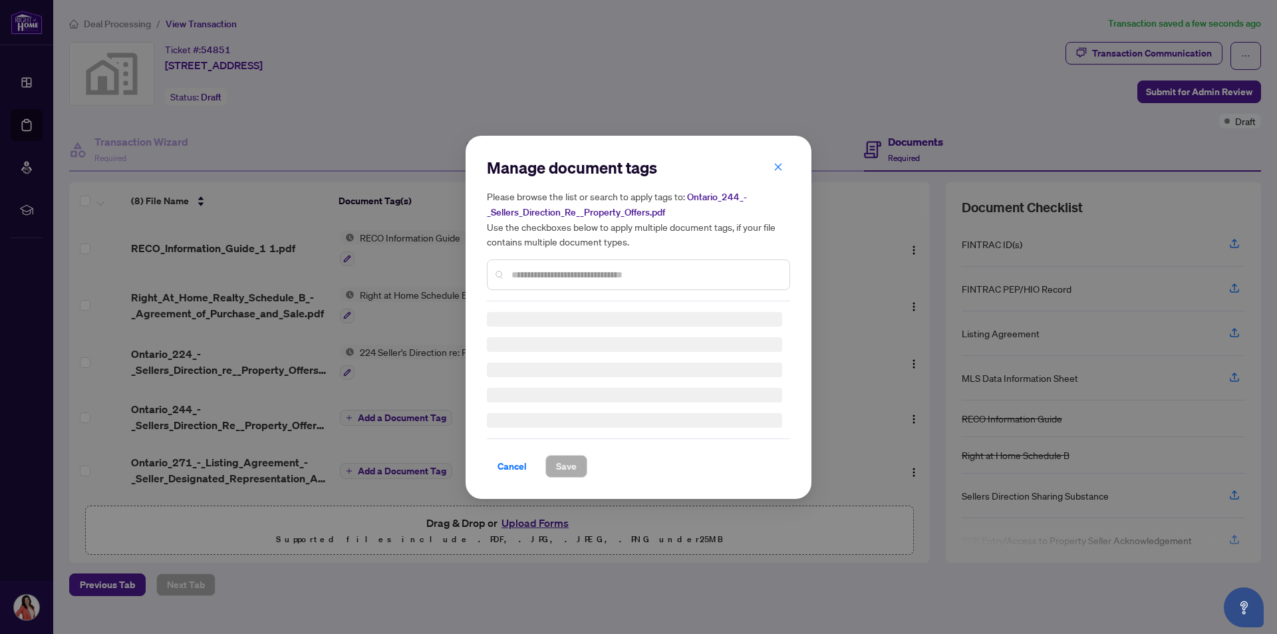
click at [577, 275] on div "Manage document tags Please browse the list or search to apply tags to: Ontario…" at bounding box center [638, 317] width 303 height 321
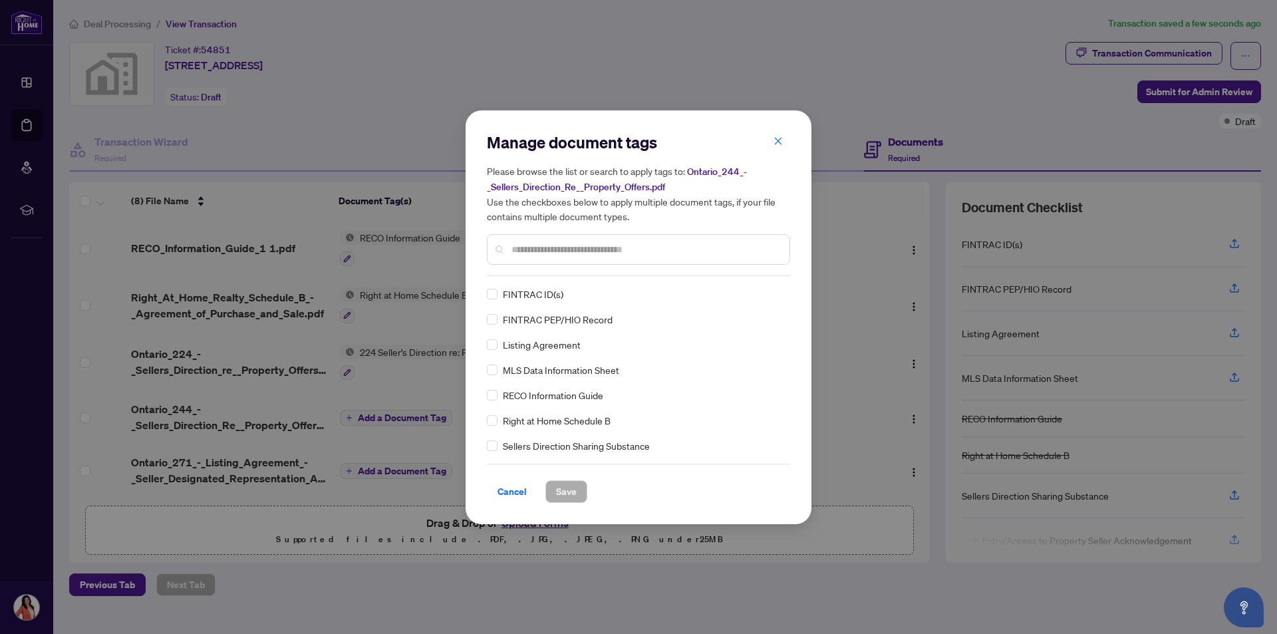
click at [615, 250] on input "text" at bounding box center [645, 249] width 267 height 15
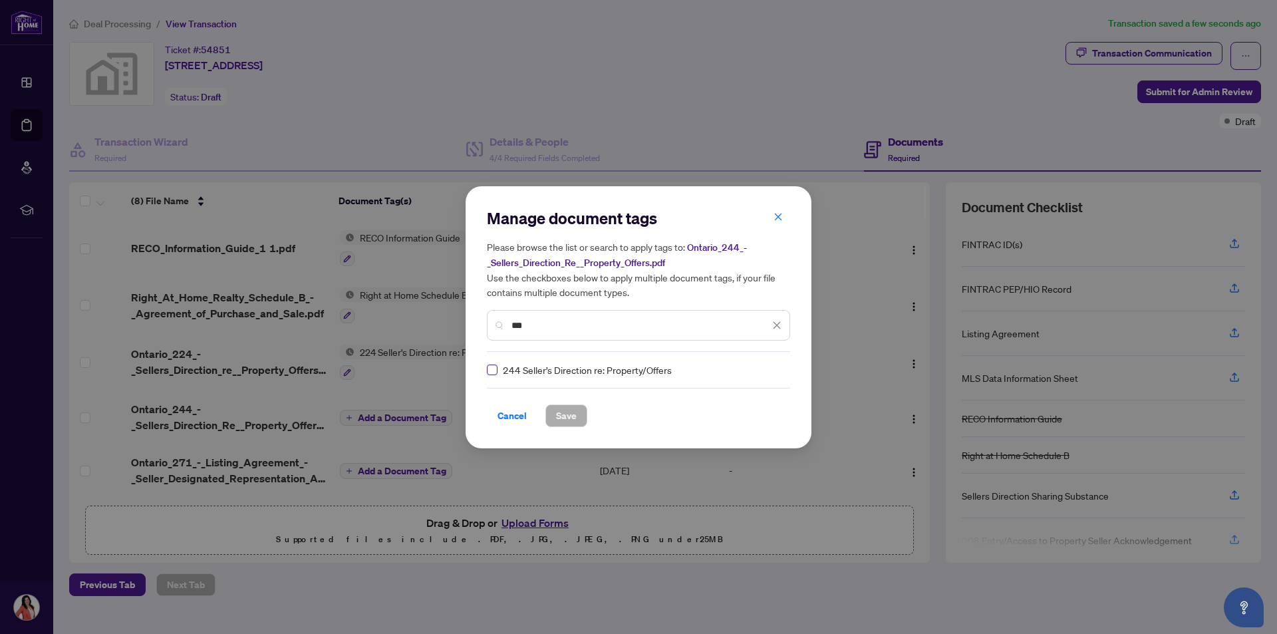
type input "***"
click at [569, 416] on span "Save" at bounding box center [566, 415] width 21 height 21
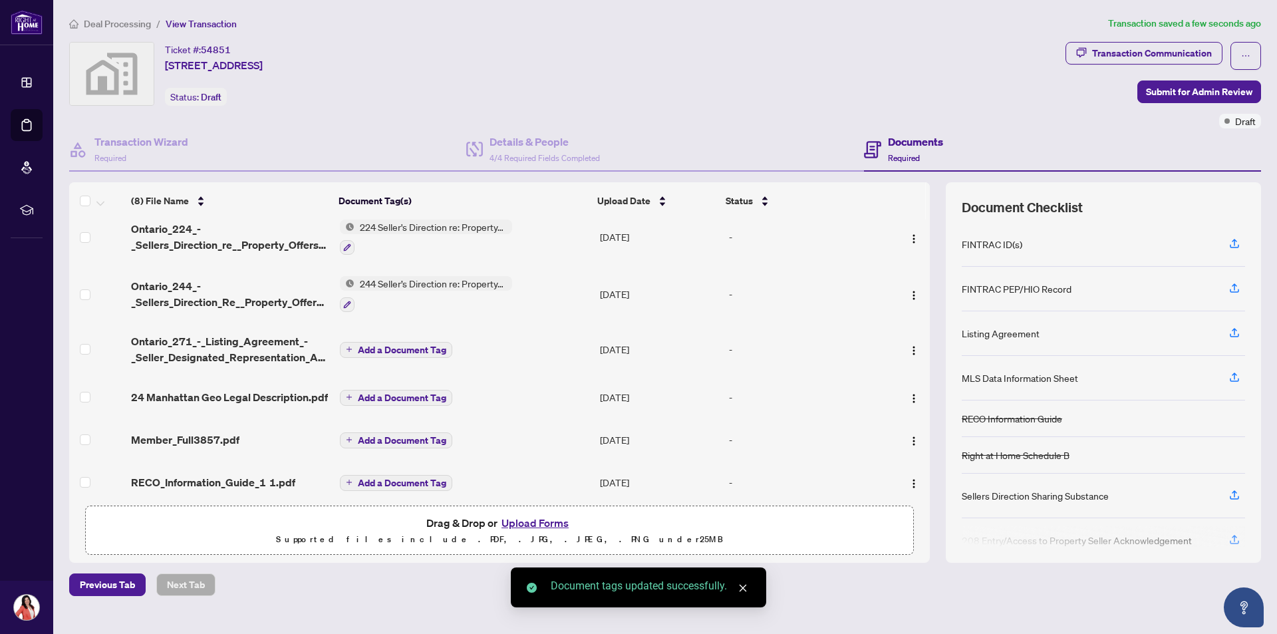
scroll to position [133, 0]
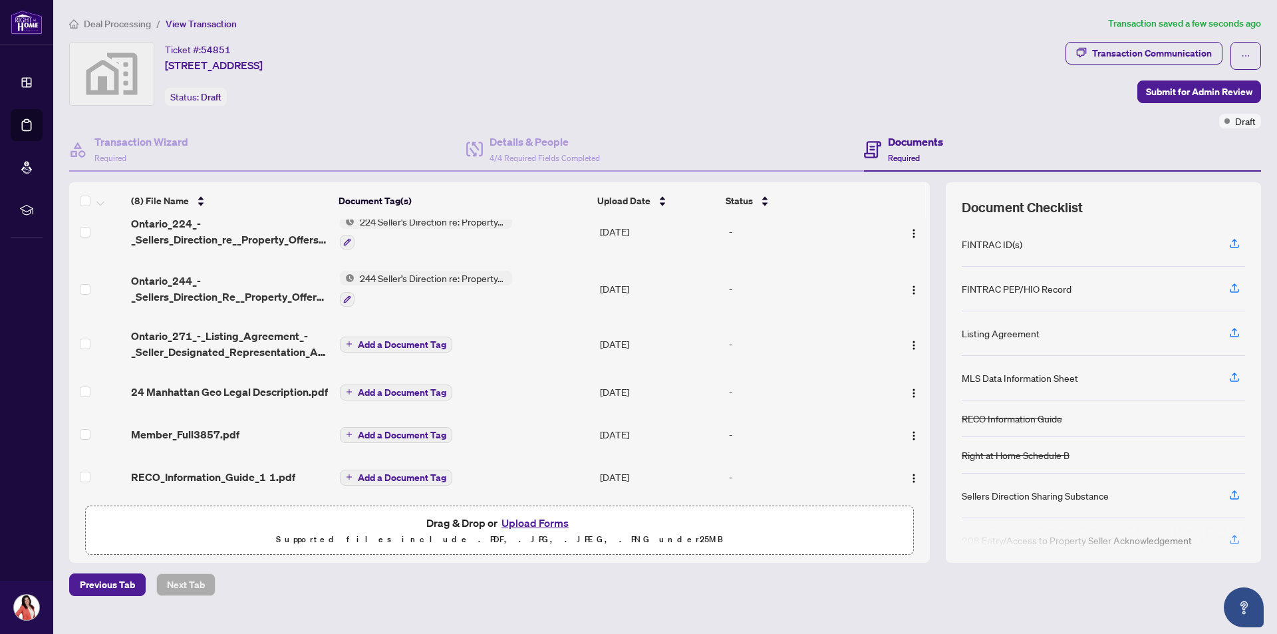
click at [399, 341] on span "Add a Document Tag" at bounding box center [402, 344] width 88 height 9
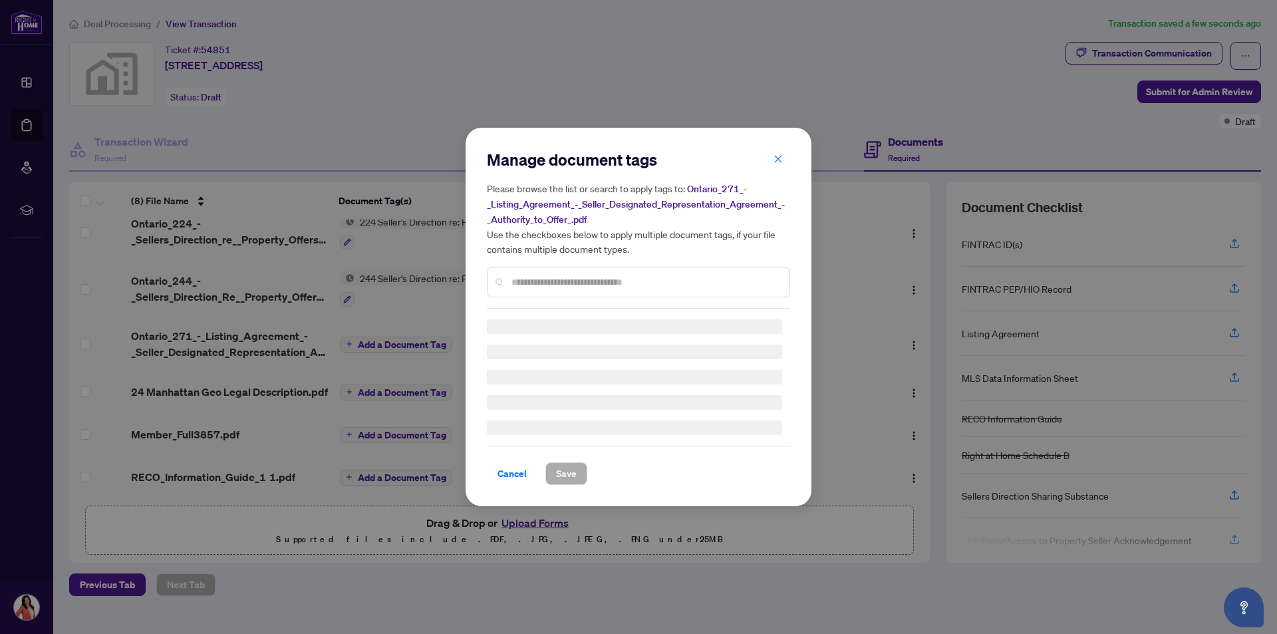
click at [614, 284] on div "Manage document tags Please browse the list or search to apply tags to: Ontario…" at bounding box center [638, 317] width 303 height 336
click at [512, 281] on div "Manage document tags Please browse the list or search to apply tags to: Ontario…" at bounding box center [638, 229] width 303 height 160
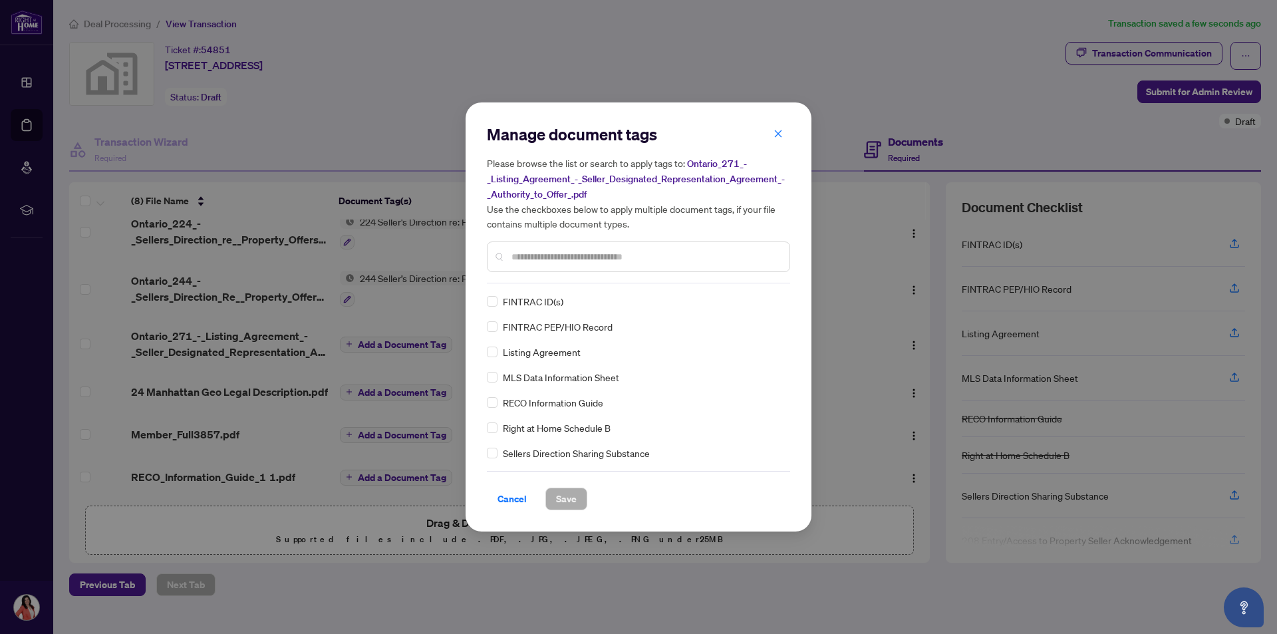
click at [550, 258] on input "text" at bounding box center [645, 256] width 267 height 15
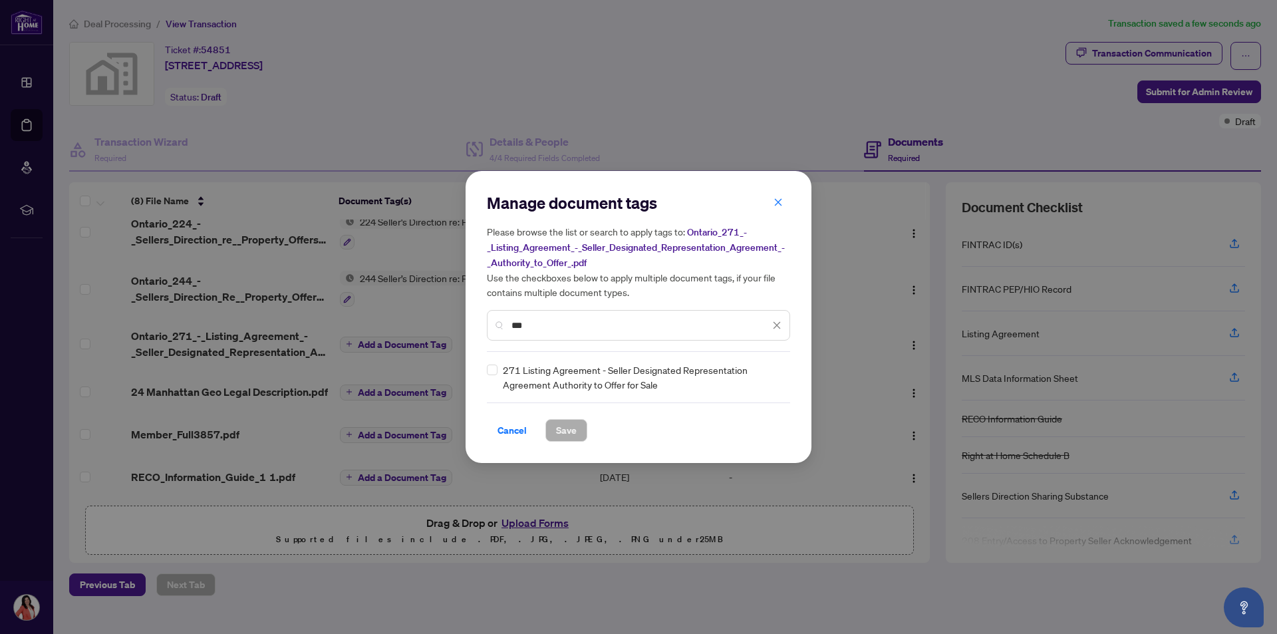
type input "***"
click at [556, 429] on span "Save" at bounding box center [566, 430] width 21 height 21
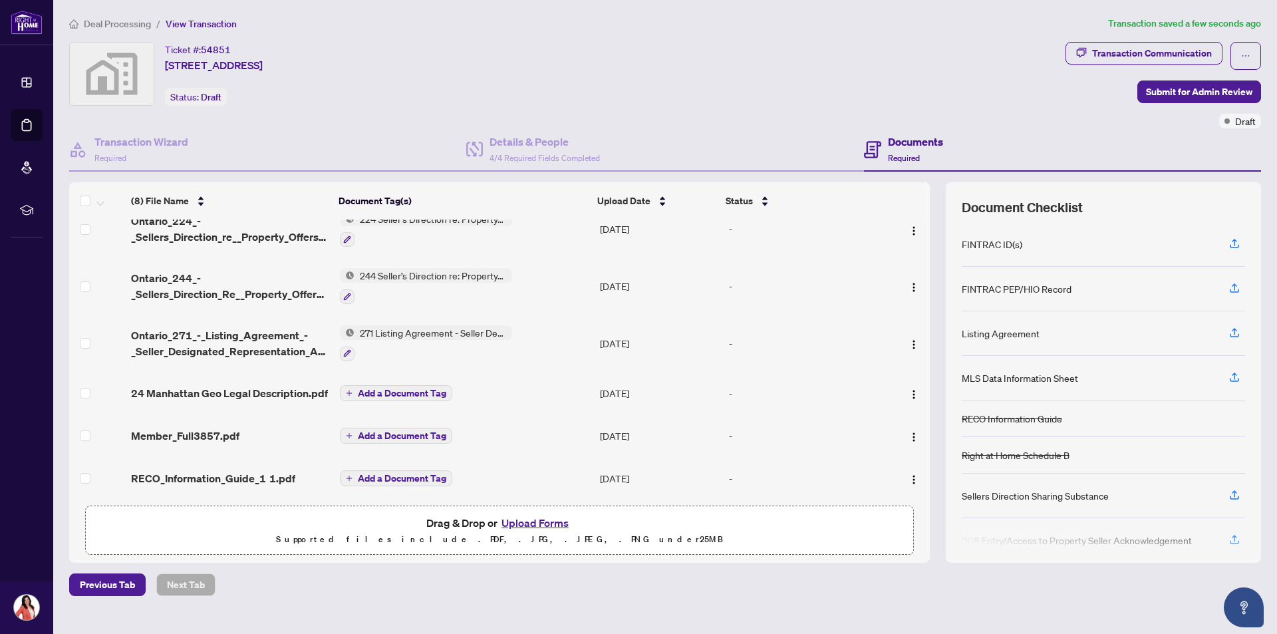
click at [373, 391] on span "Add a Document Tag" at bounding box center [402, 393] width 88 height 9
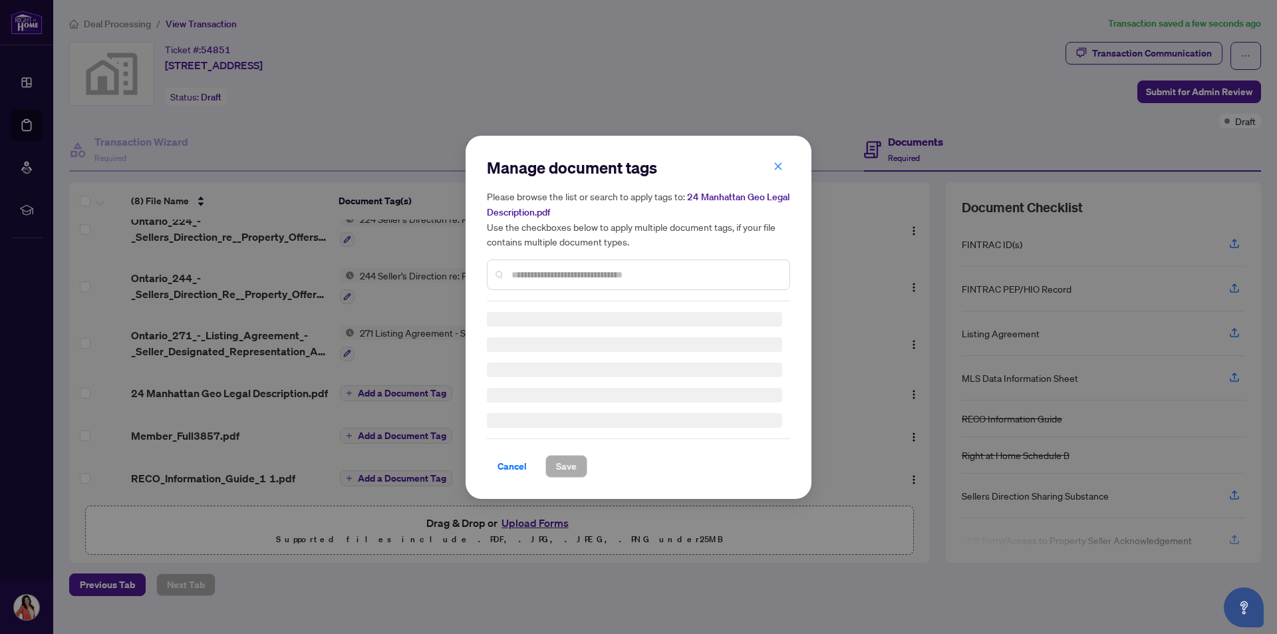
click at [571, 271] on div "Manage document tags Please browse the list or search to apply tags to: 24 Manh…" at bounding box center [638, 229] width 303 height 144
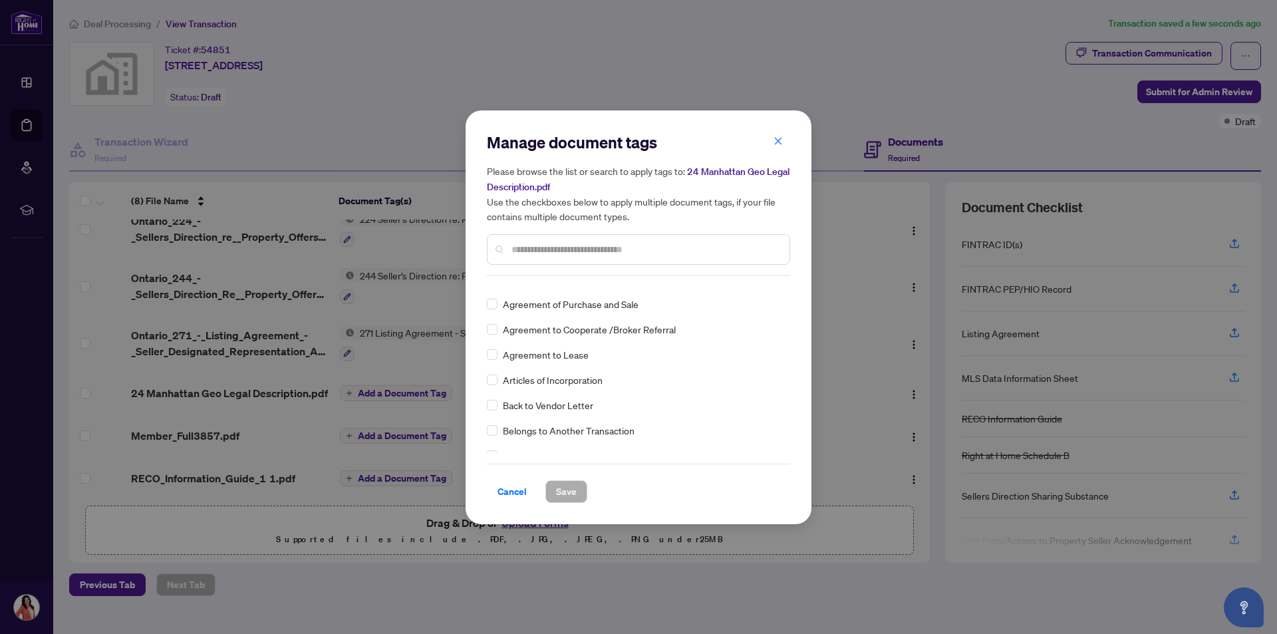
scroll to position [333, 0]
click at [548, 247] on input "text" at bounding box center [645, 249] width 267 height 15
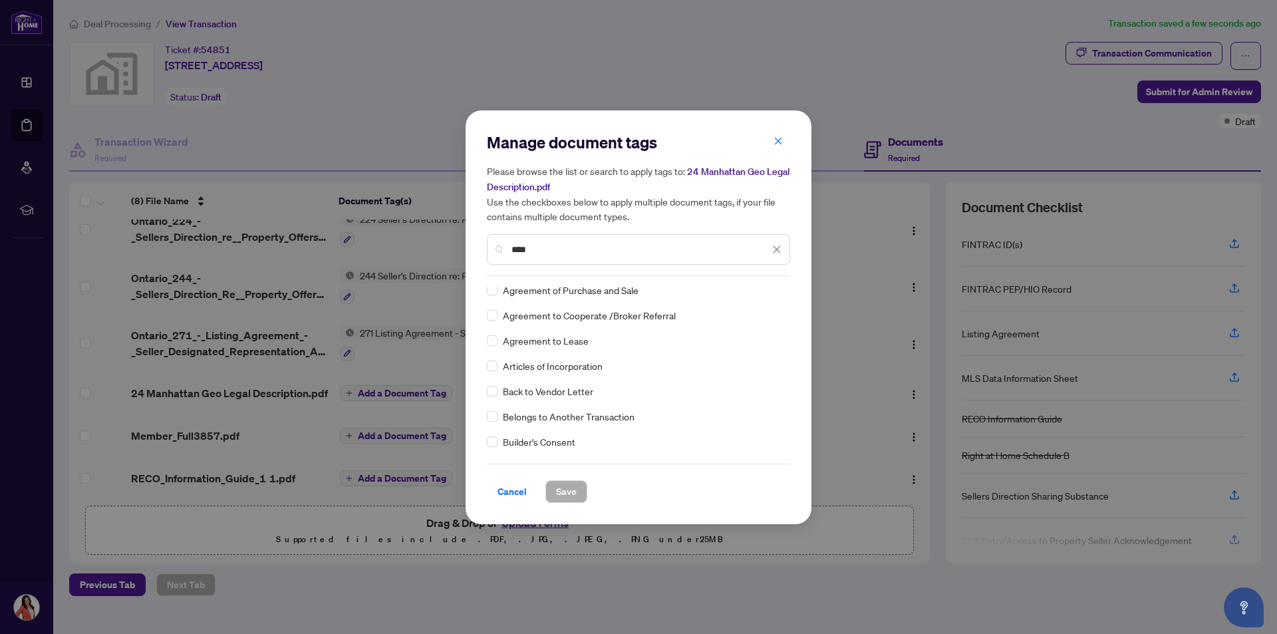
type input "*****"
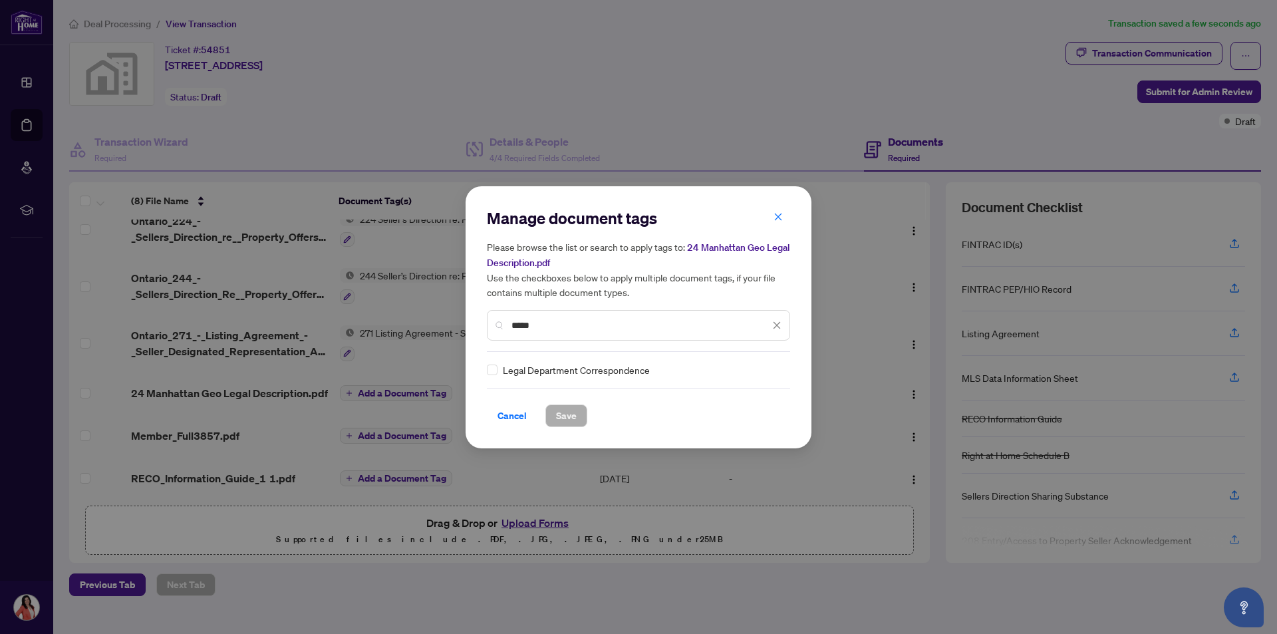
scroll to position [0, 0]
drag, startPoint x: 534, startPoint y: 328, endPoint x: 508, endPoint y: 324, distance: 26.3
click at [508, 324] on div "*****" at bounding box center [638, 325] width 303 height 31
click at [779, 239] on h5 "Please browse the list or search to apply tags to: 24 Manhattan Geo Legal Descr…" at bounding box center [638, 269] width 303 height 60
click at [401, 435] on div "Manage document tags Please browse the list or search to apply tags to: 24 Manh…" at bounding box center [638, 317] width 1277 height 634
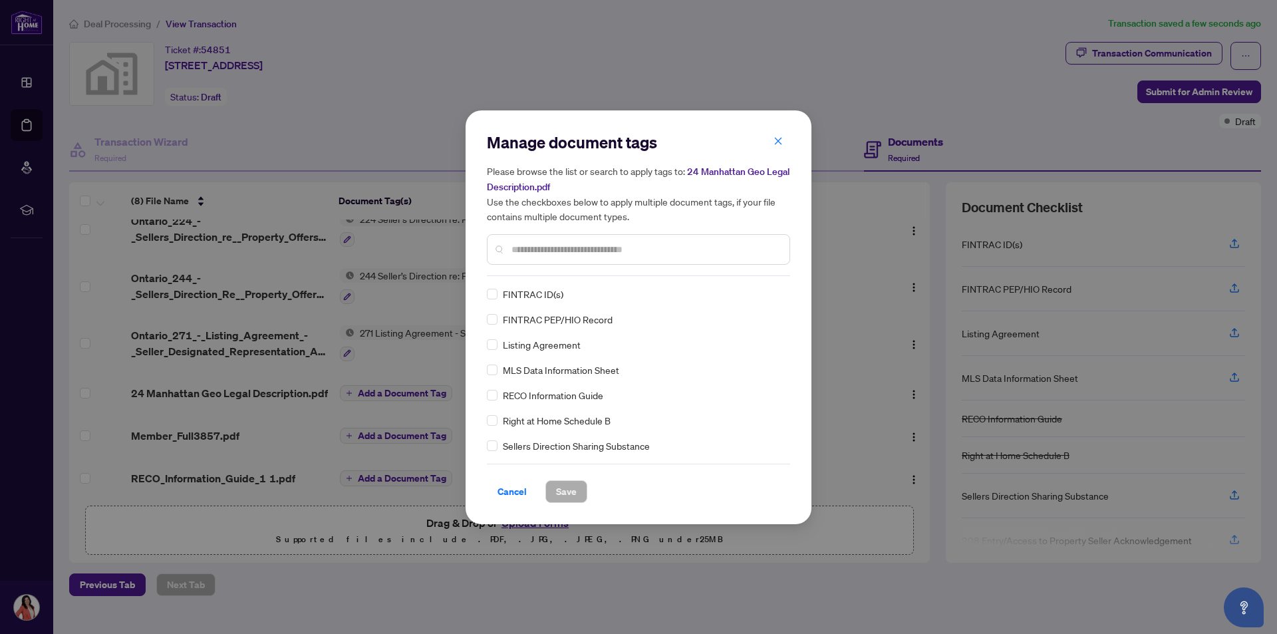
click at [584, 253] on input "text" at bounding box center [645, 249] width 267 height 15
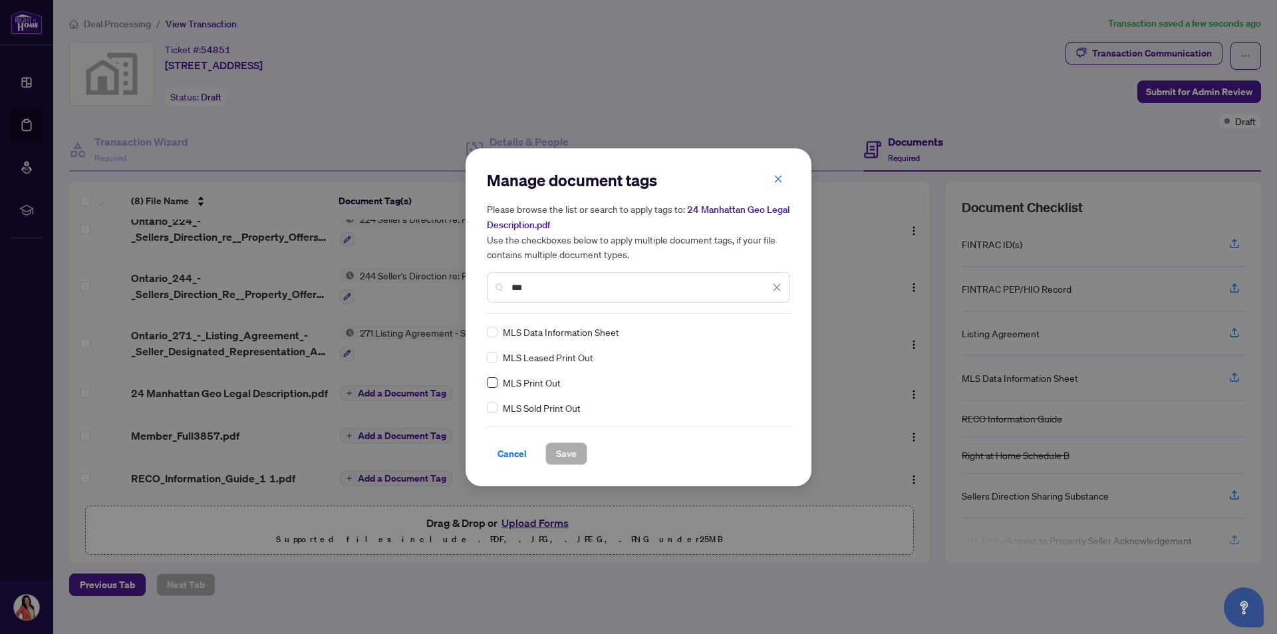
type input "***"
click at [563, 450] on span "Save" at bounding box center [566, 453] width 21 height 21
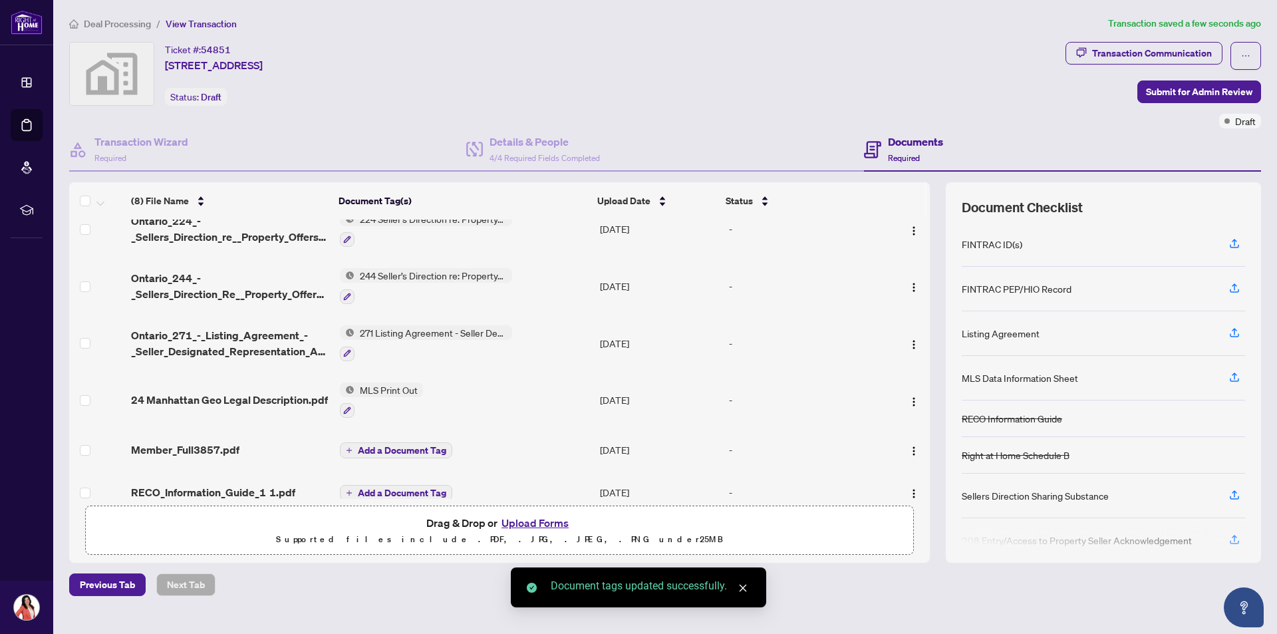
scroll to position [151, 0]
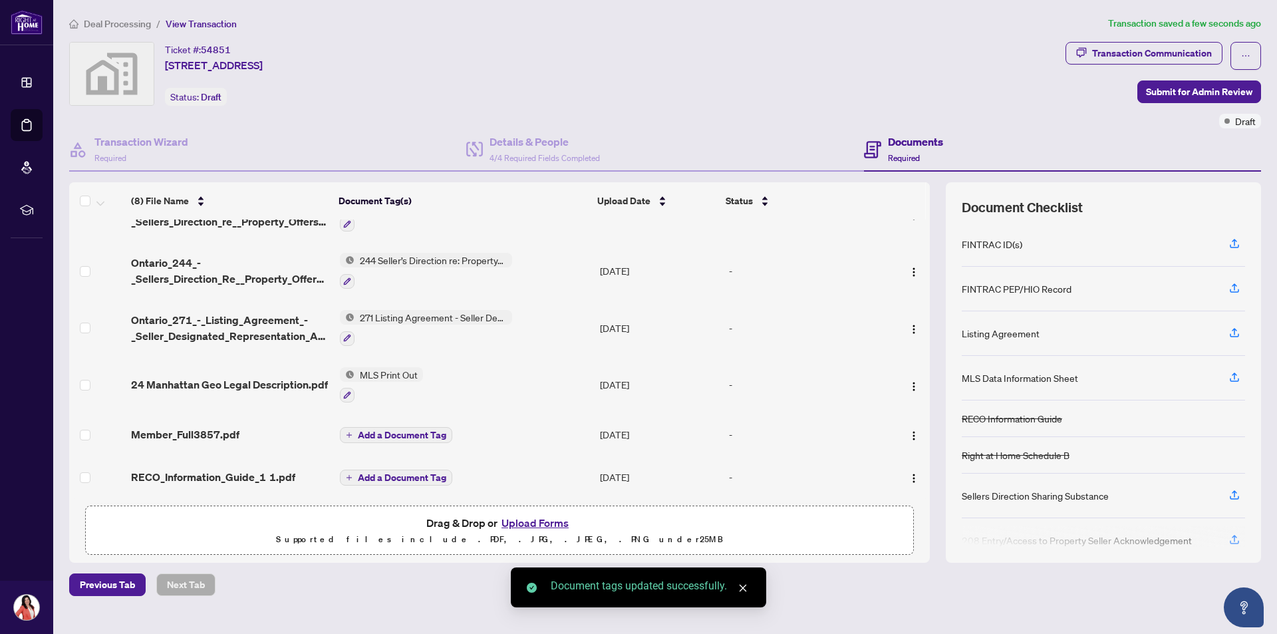
click at [397, 430] on span "Add a Document Tag" at bounding box center [402, 434] width 88 height 9
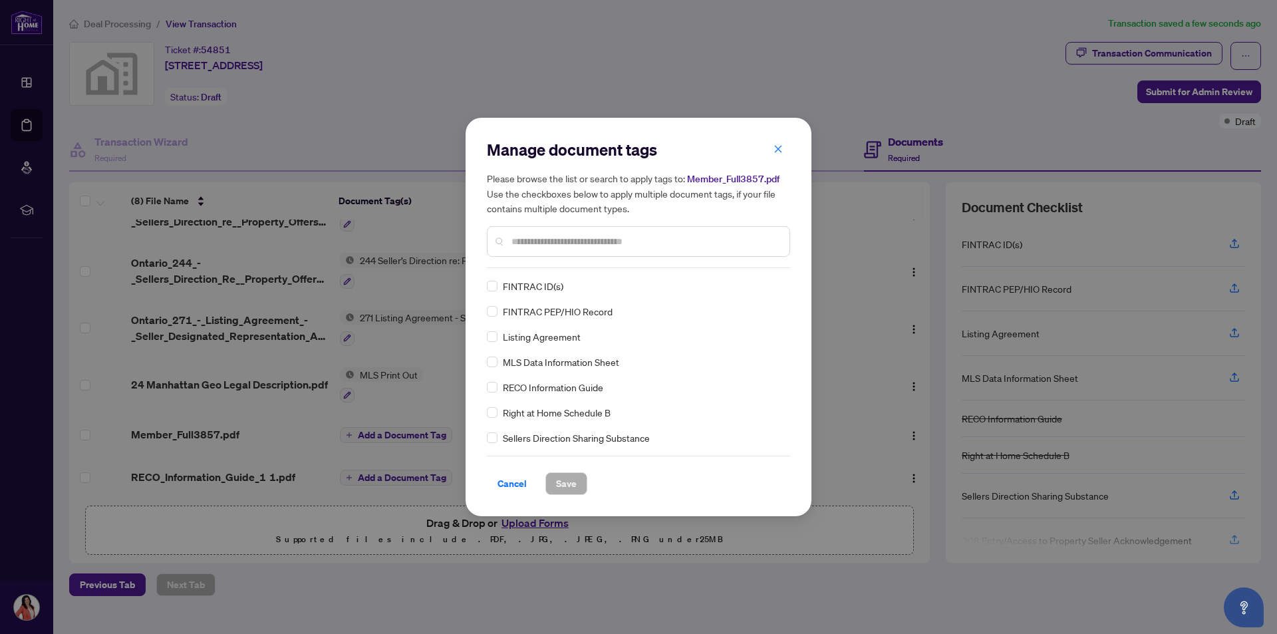
click at [577, 243] on input "text" at bounding box center [645, 241] width 267 height 15
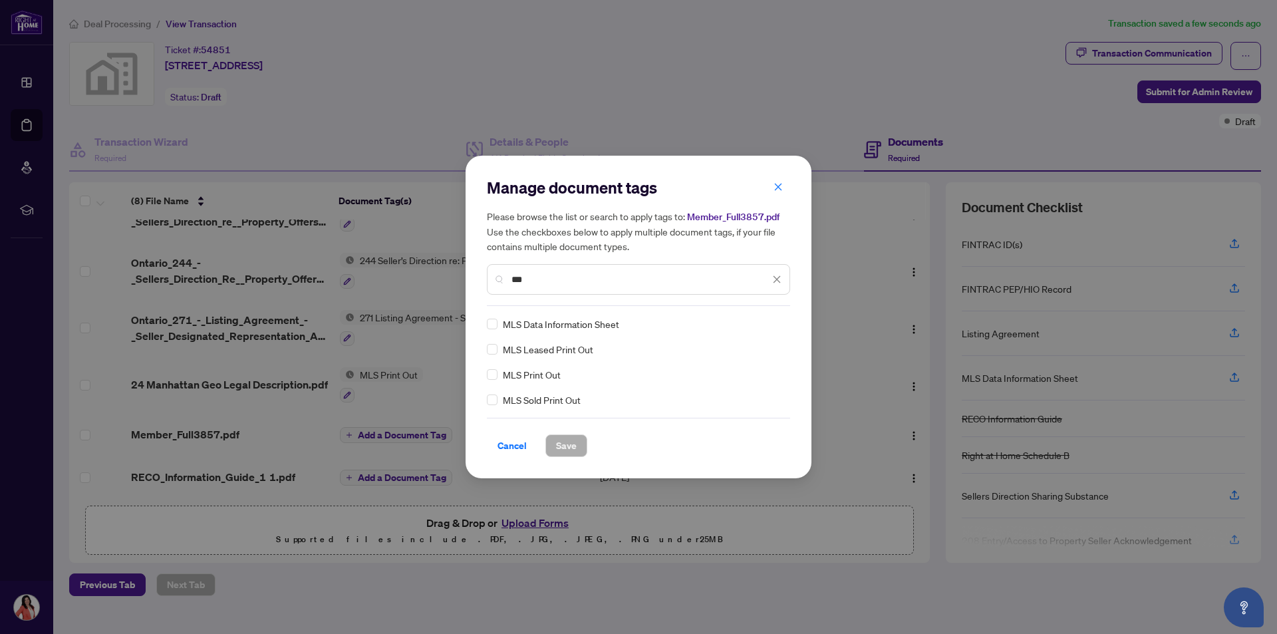
type input "***"
click at [566, 448] on span "Save" at bounding box center [566, 445] width 21 height 21
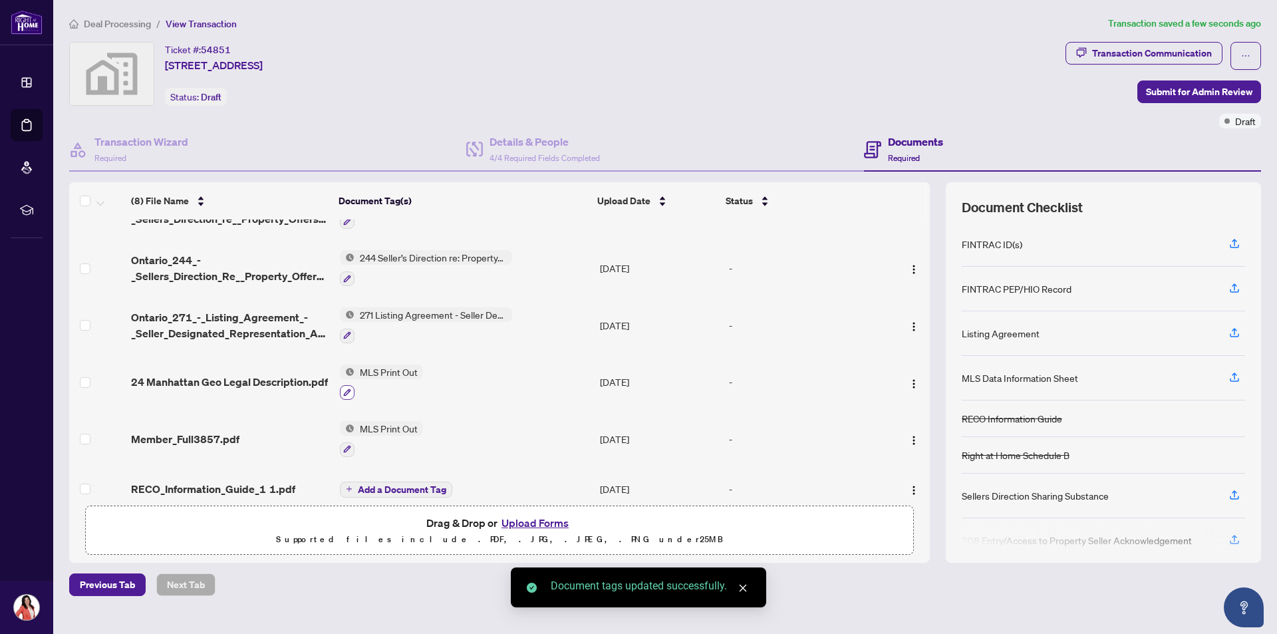
click at [344, 389] on icon "button" at bounding box center [347, 393] width 8 height 8
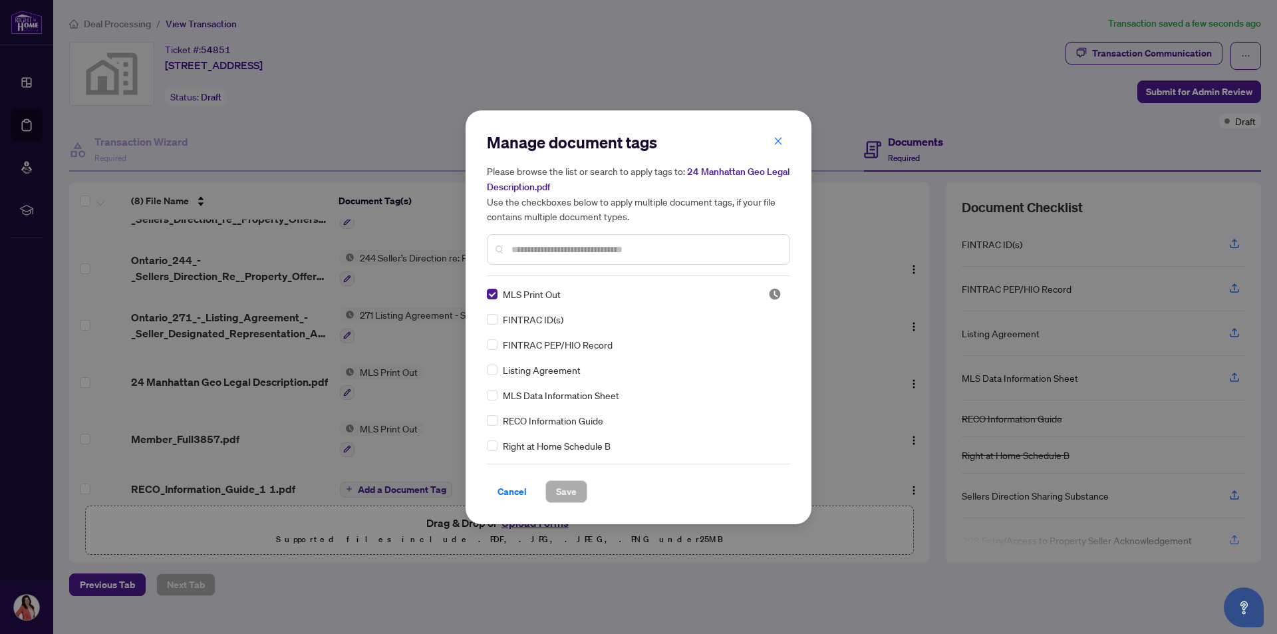
click at [536, 251] on input "text" at bounding box center [645, 249] width 267 height 15
click at [560, 490] on span "Save" at bounding box center [566, 491] width 21 height 21
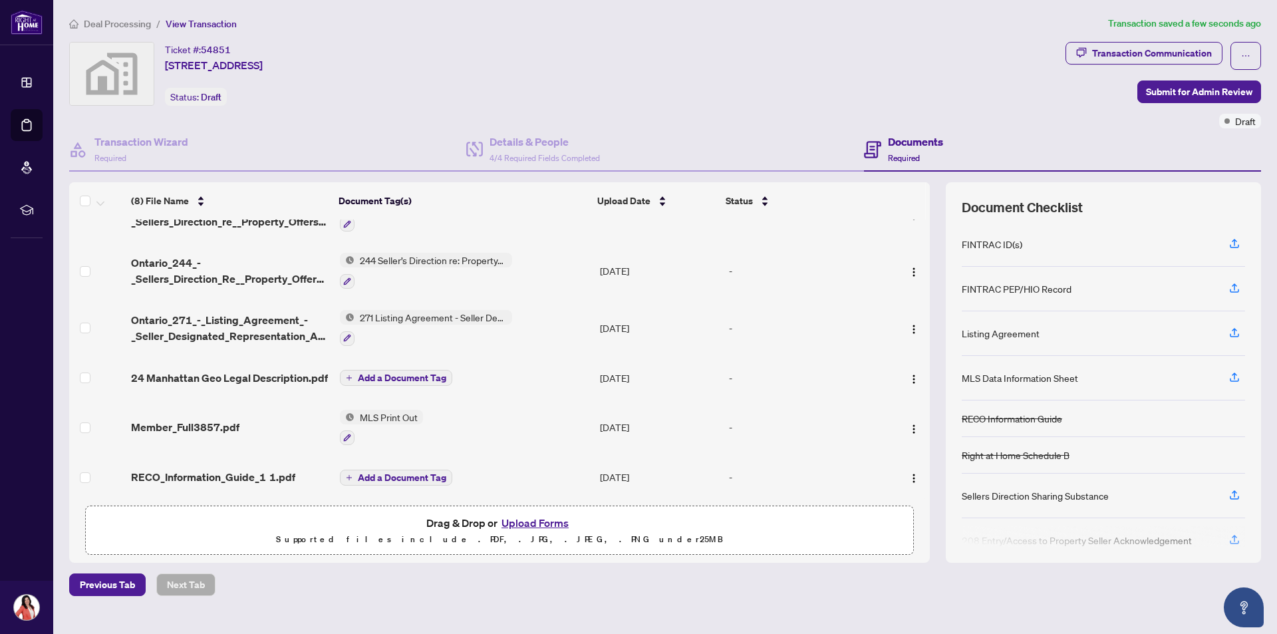
click at [385, 473] on span "Add a Document Tag" at bounding box center [402, 477] width 88 height 9
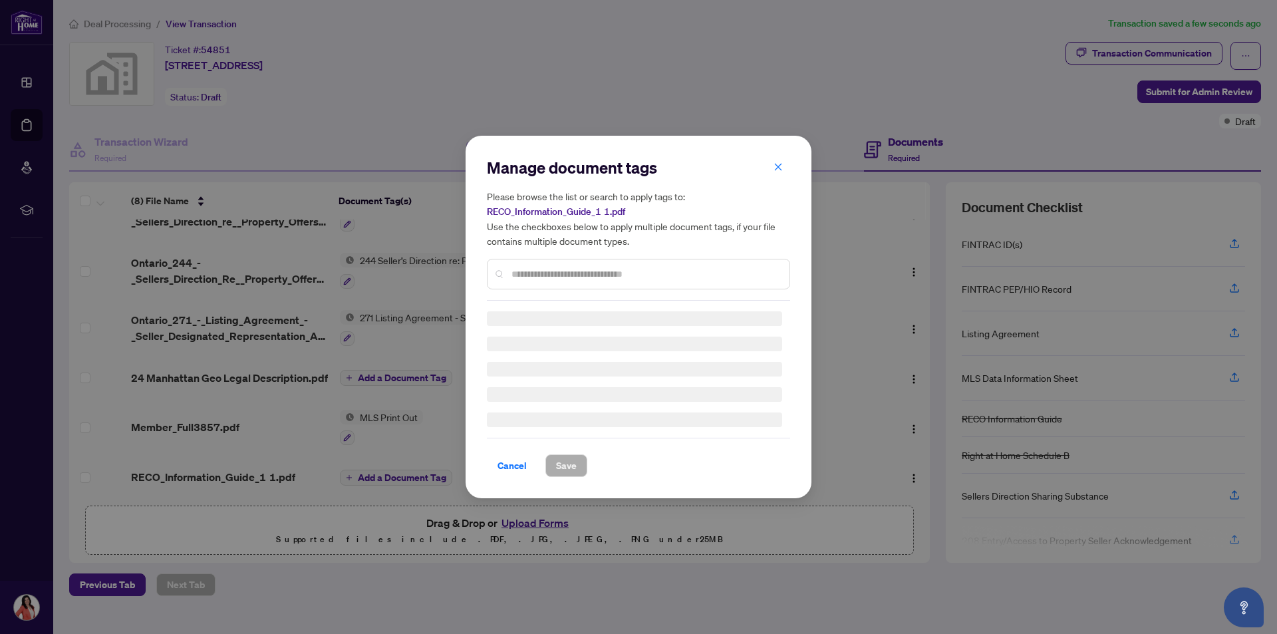
click at [531, 270] on div "Manage document tags Please browse the list or search to apply tags to: RECO_In…" at bounding box center [638, 229] width 303 height 144
click at [533, 278] on div "Manage document tags Please browse the list or search to apply tags to: RECO_In…" at bounding box center [638, 317] width 303 height 320
click at [514, 275] on div "Manage document tags Please browse the list or search to apply tags to: RECO_In…" at bounding box center [638, 317] width 303 height 320
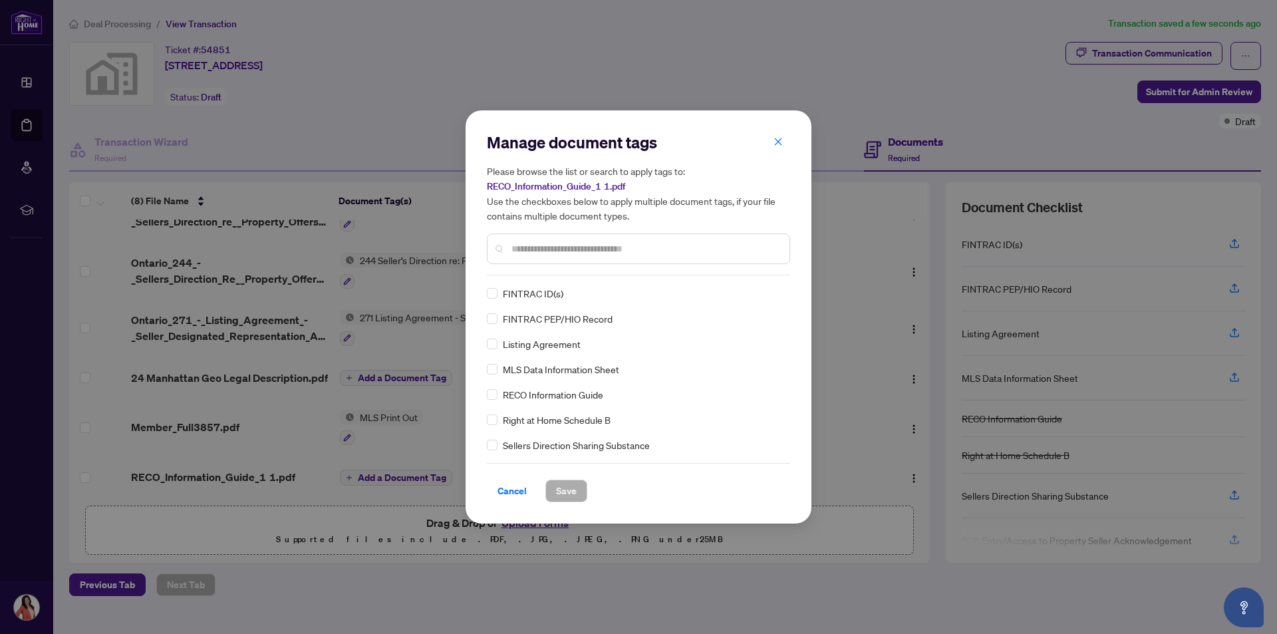
click at [517, 247] on input "text" at bounding box center [645, 248] width 267 height 15
type input "****"
click at [563, 493] on span "Save" at bounding box center [566, 490] width 21 height 21
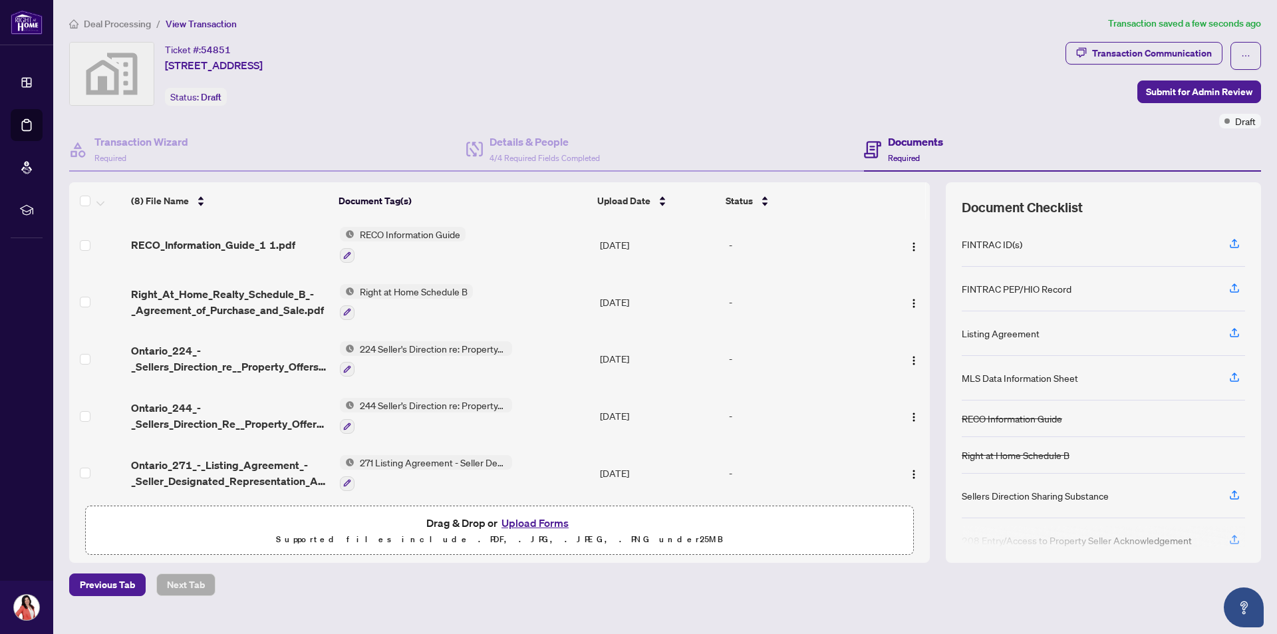
scroll to position [0, 0]
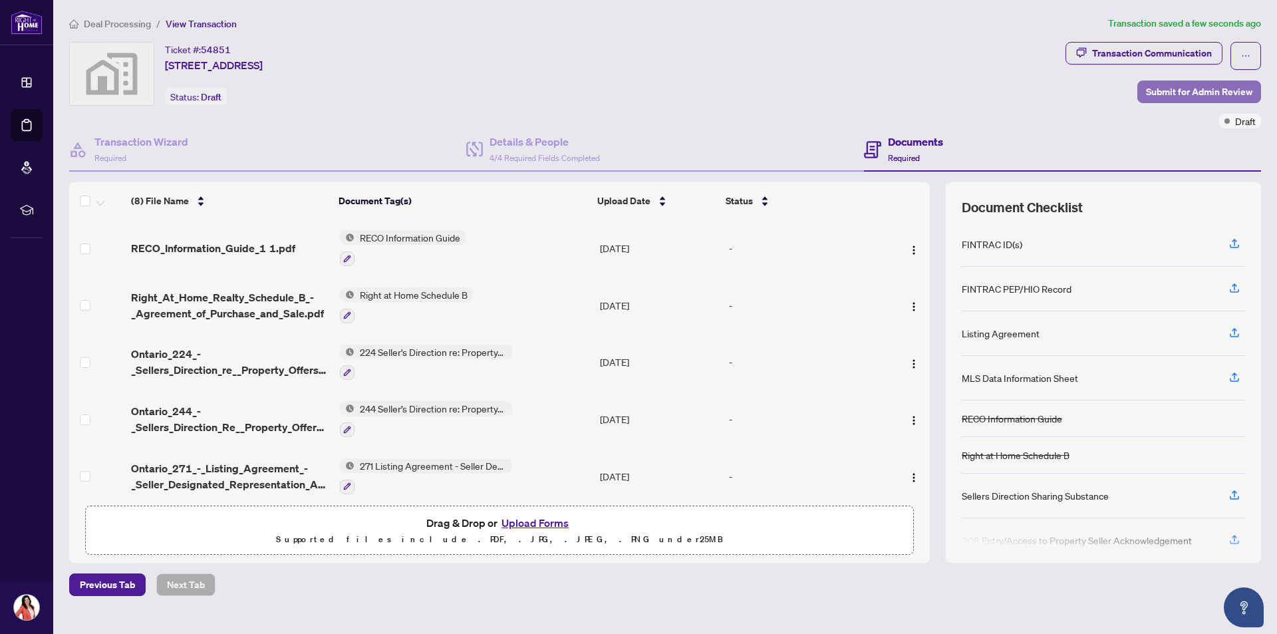
click at [1158, 85] on span "Submit for Admin Review" at bounding box center [1199, 91] width 106 height 21
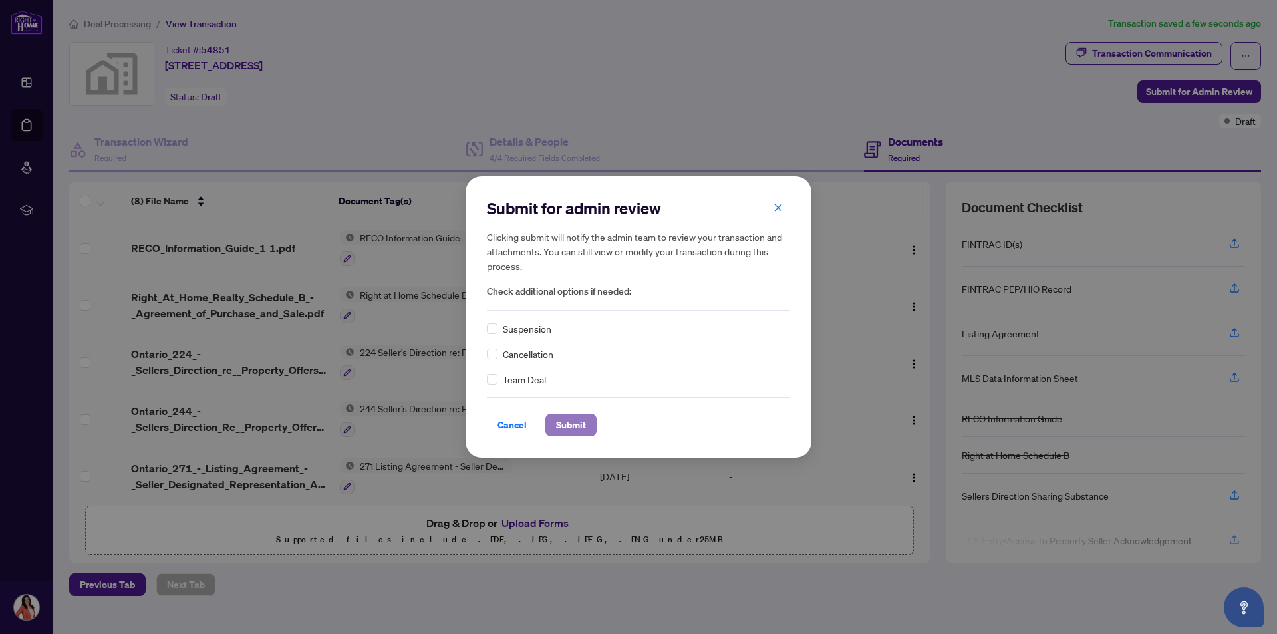
click at [560, 426] on span "Submit" at bounding box center [571, 424] width 30 height 21
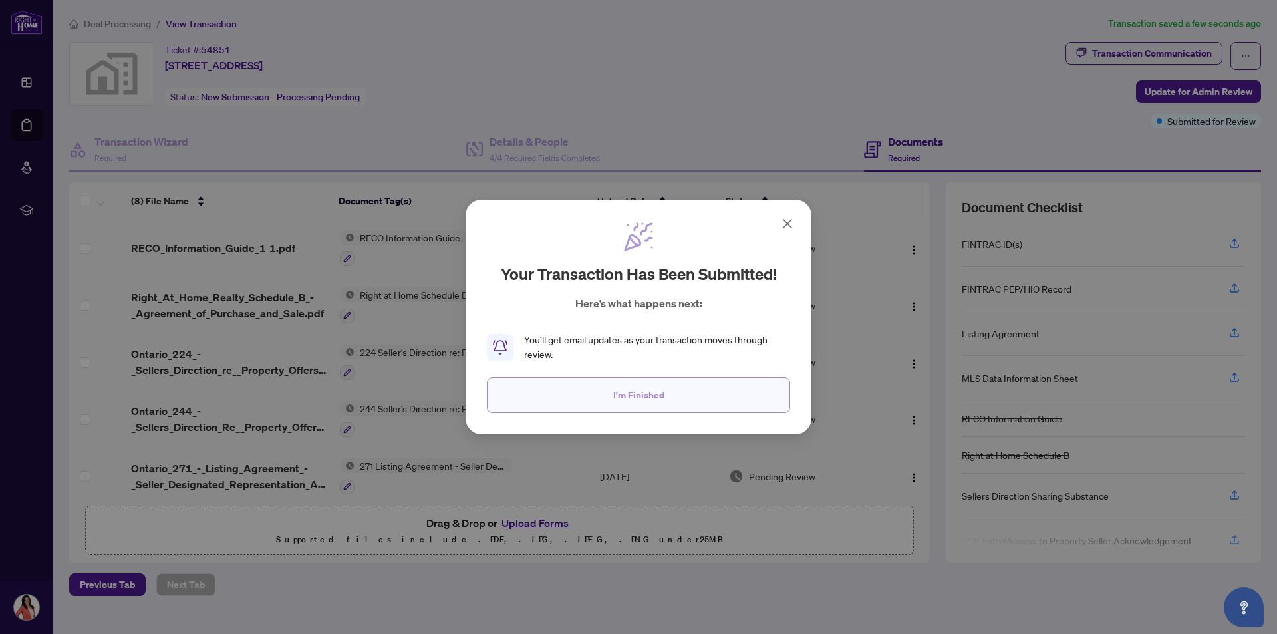
click at [635, 398] on span "I'm Finished" at bounding box center [638, 395] width 51 height 21
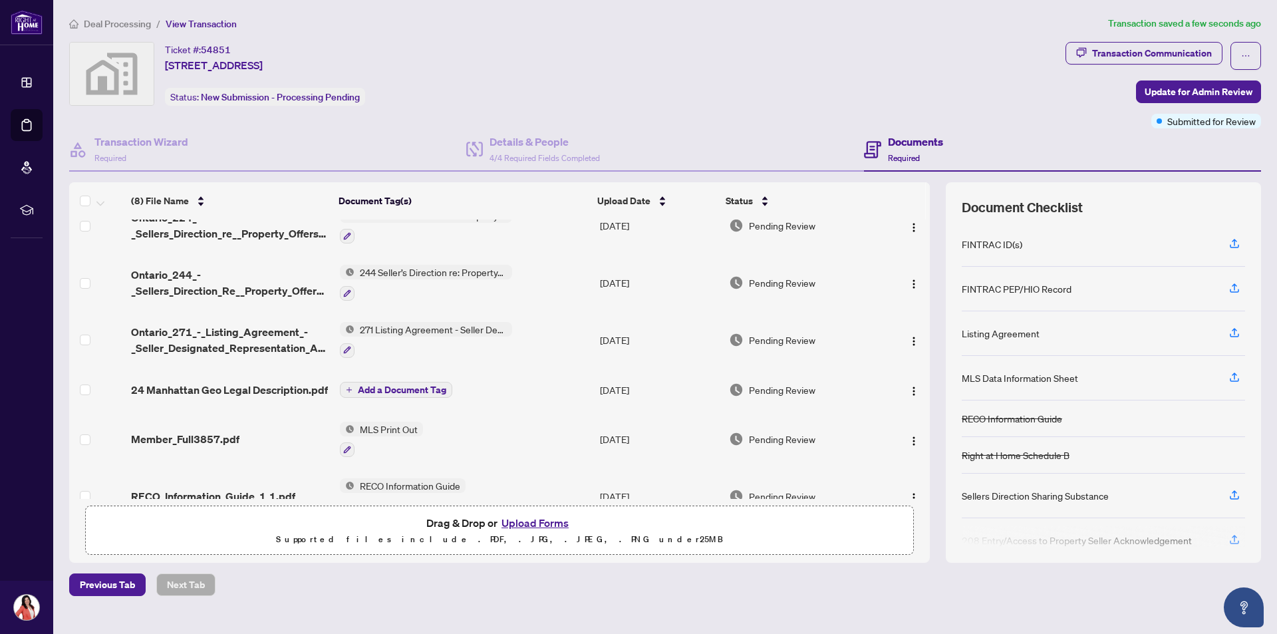
scroll to position [165, 0]
